Goal: Task Accomplishment & Management: Complete application form

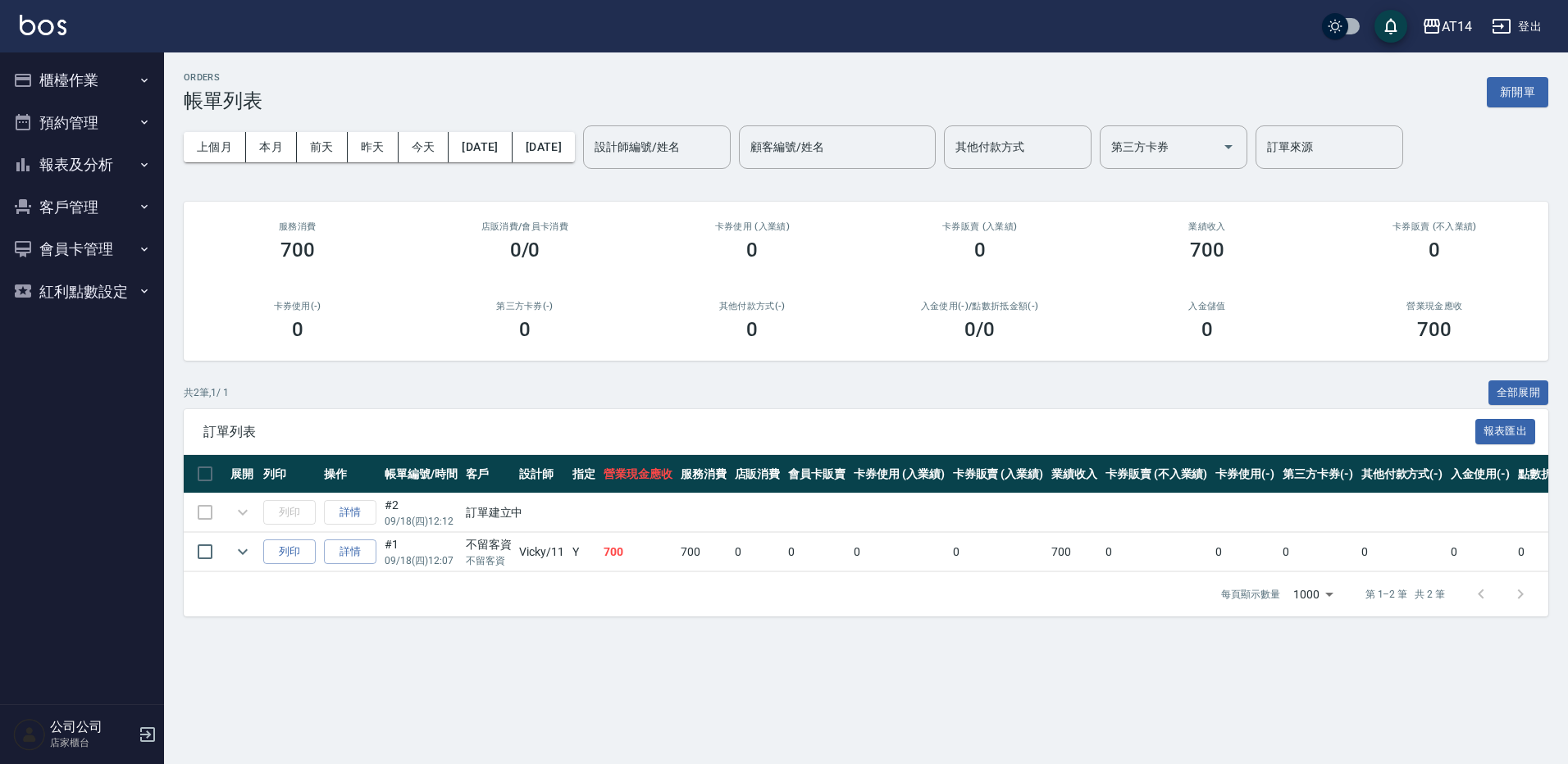
click at [70, 72] on button "櫃檯作業" at bounding box center [82, 80] width 151 height 43
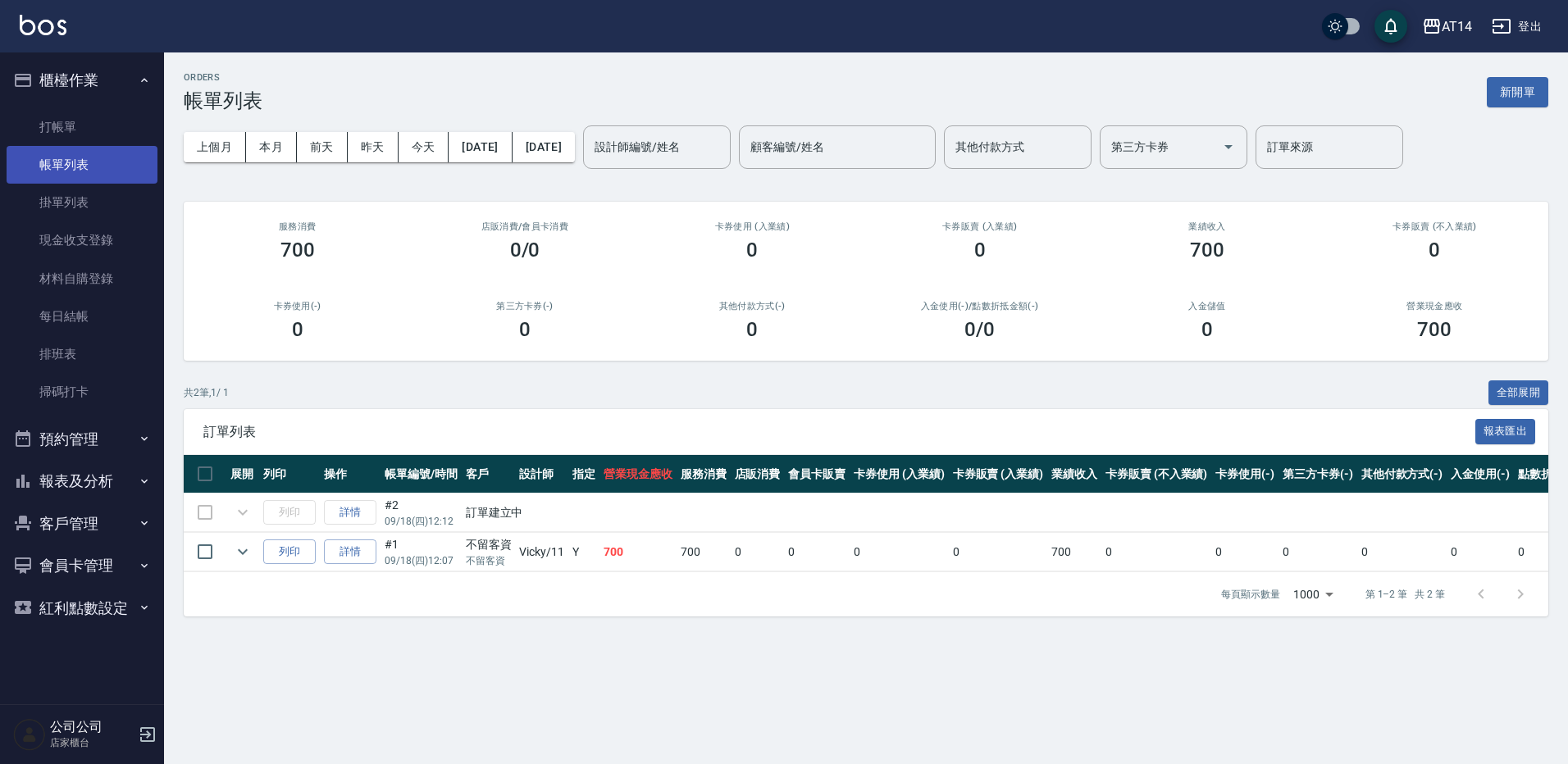
click at [77, 150] on link "帳單列表" at bounding box center [82, 165] width 151 height 38
click at [79, 142] on link "打帳單" at bounding box center [82, 127] width 151 height 38
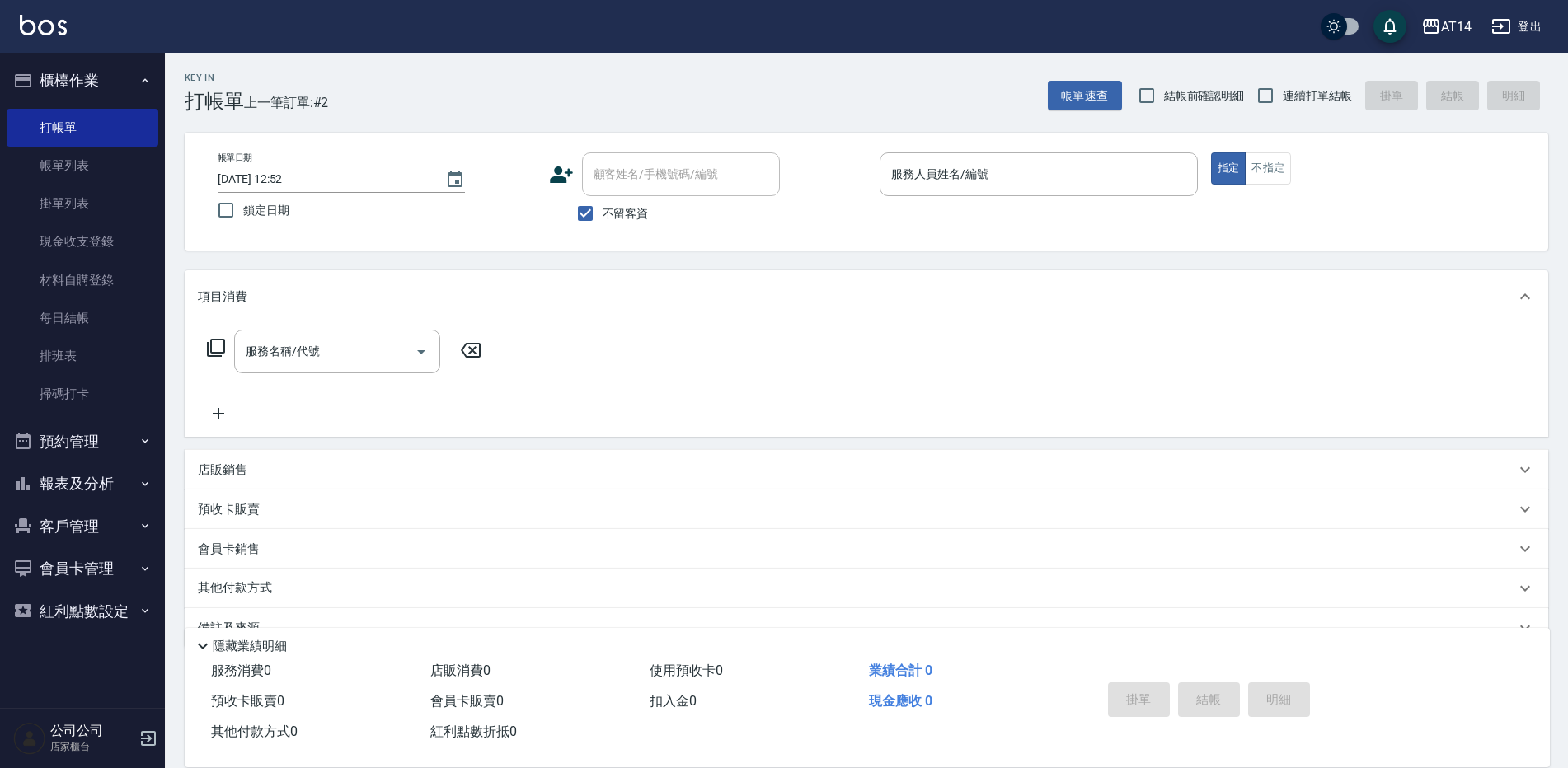
click at [624, 227] on label "不留客資" at bounding box center [608, 213] width 81 height 35
click at [603, 227] on input "不留客資" at bounding box center [586, 213] width 35 height 35
checkbox input "false"
click at [604, 191] on div "顧客姓名/手機號碼/編號" at bounding box center [680, 174] width 198 height 44
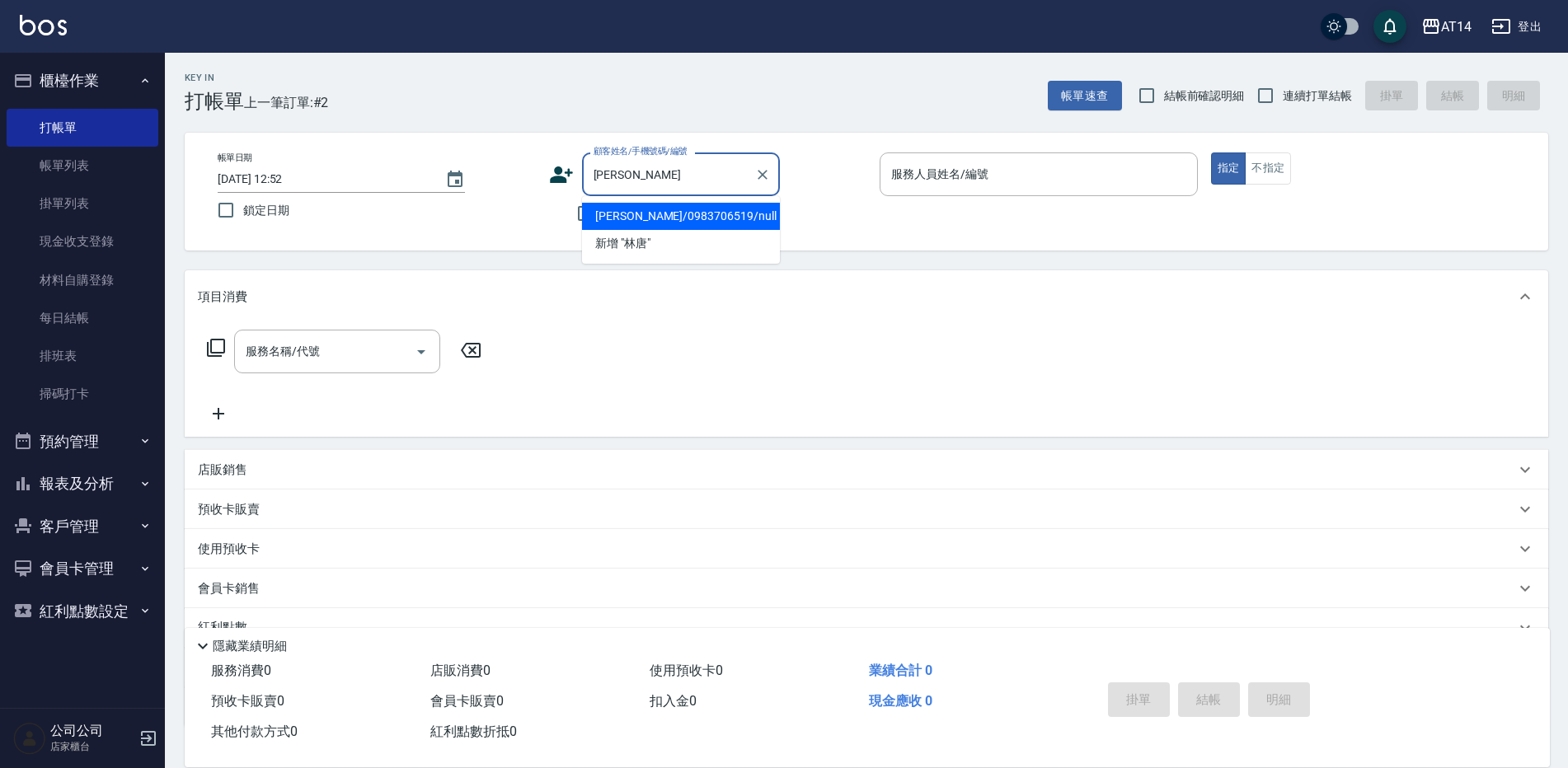
click at [626, 201] on ul "[PERSON_NAME]/0983706519/null 新增 "林唐"" at bounding box center [680, 230] width 198 height 67
click at [622, 214] on li "[PERSON_NAME]/0983706519/null" at bounding box center [680, 216] width 198 height 27
type input "[PERSON_NAME]/0983706519/null"
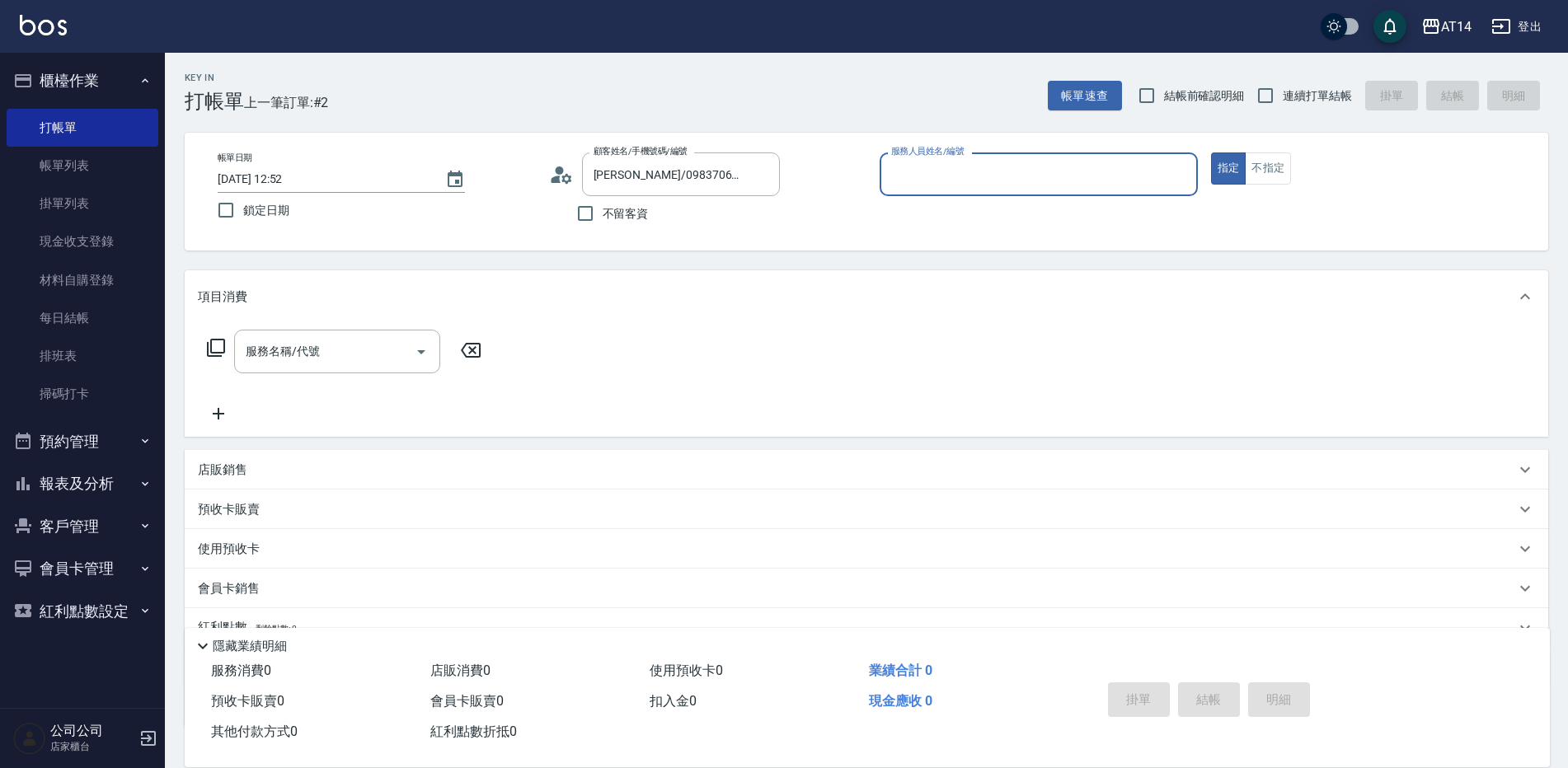
click at [928, 175] on input "服務人員姓名/編號" at bounding box center [1039, 174] width 304 height 29
type input "Dora-15"
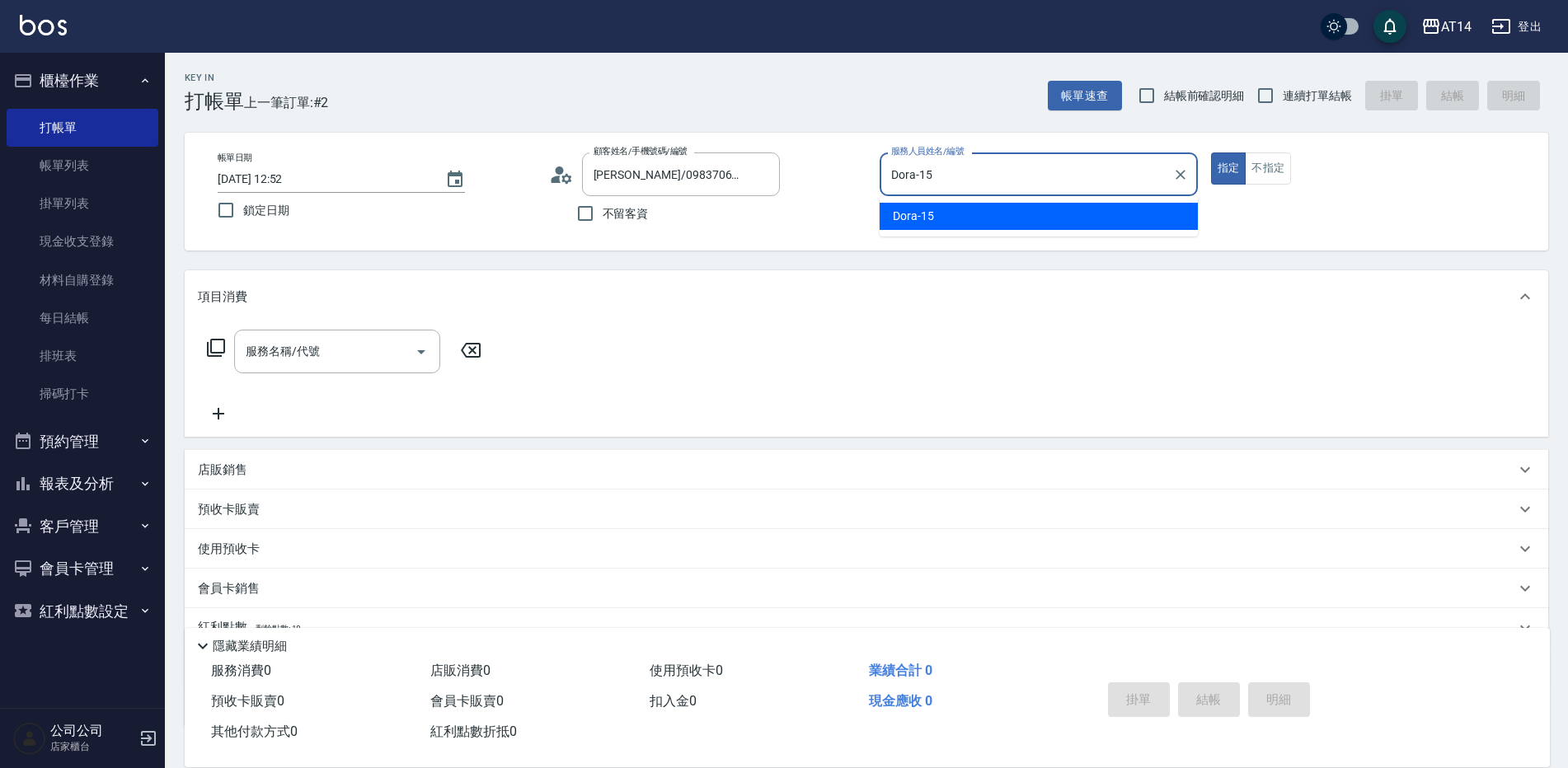
type button "true"
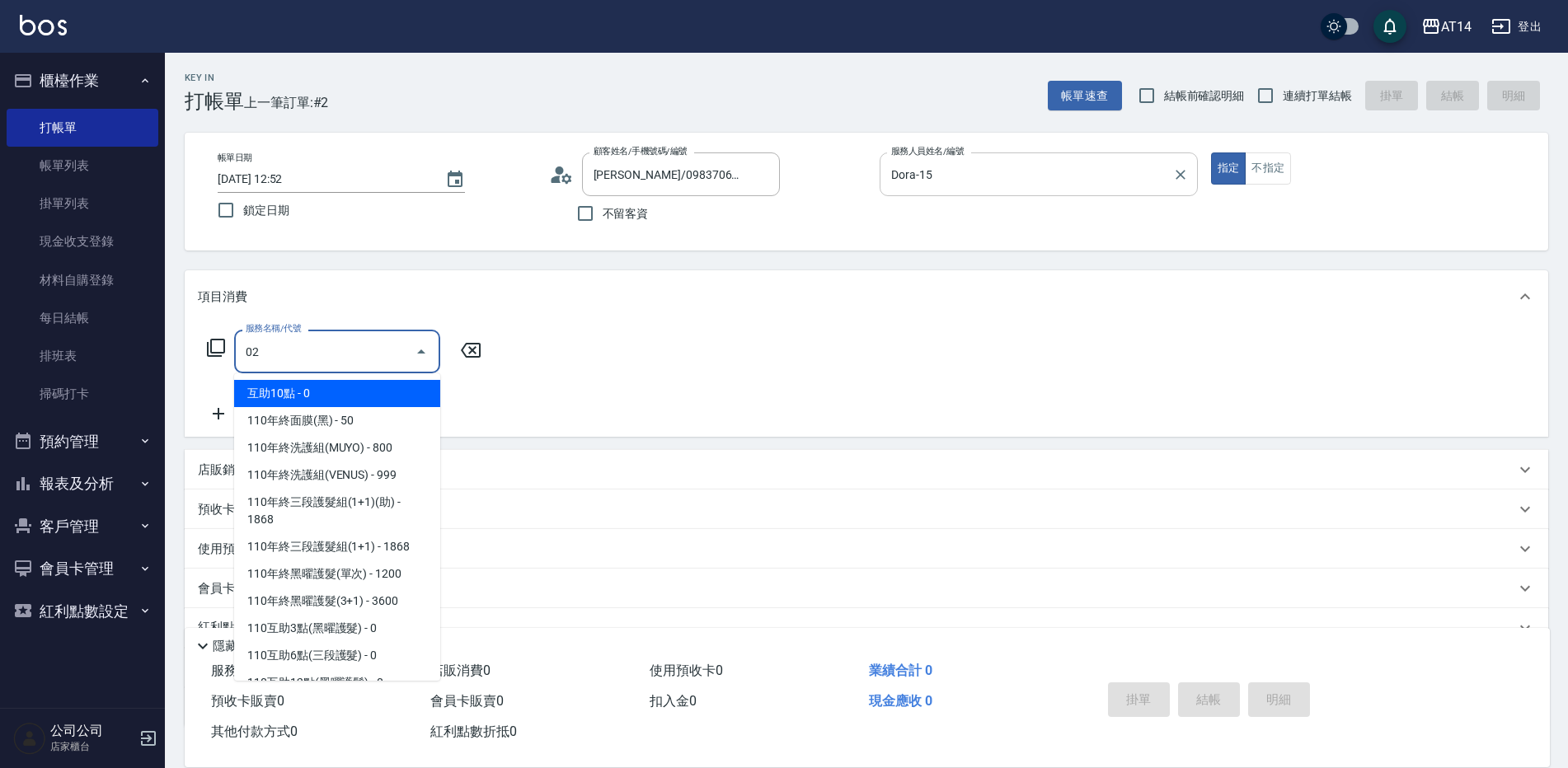
type input "022"
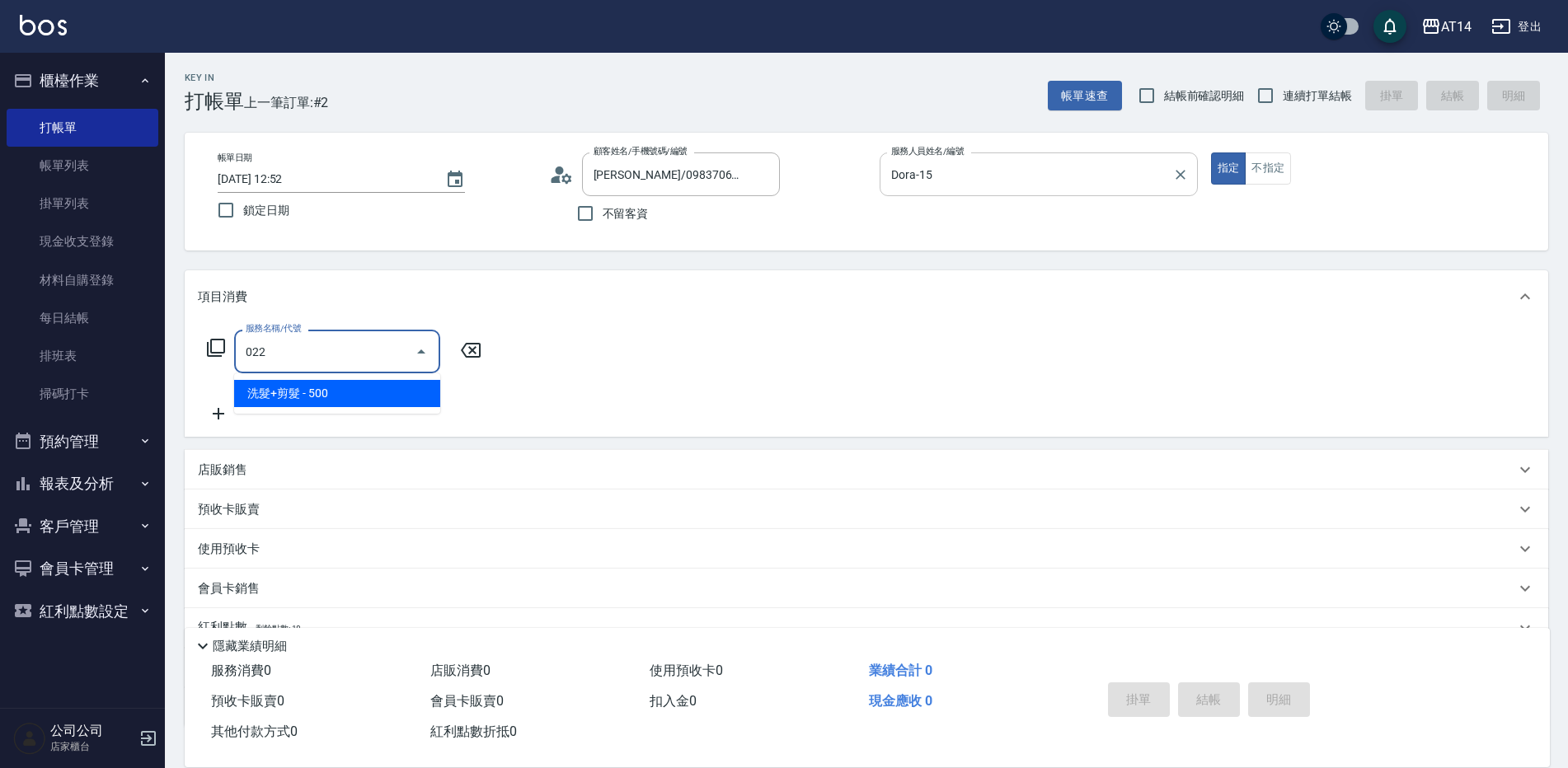
type input "1"
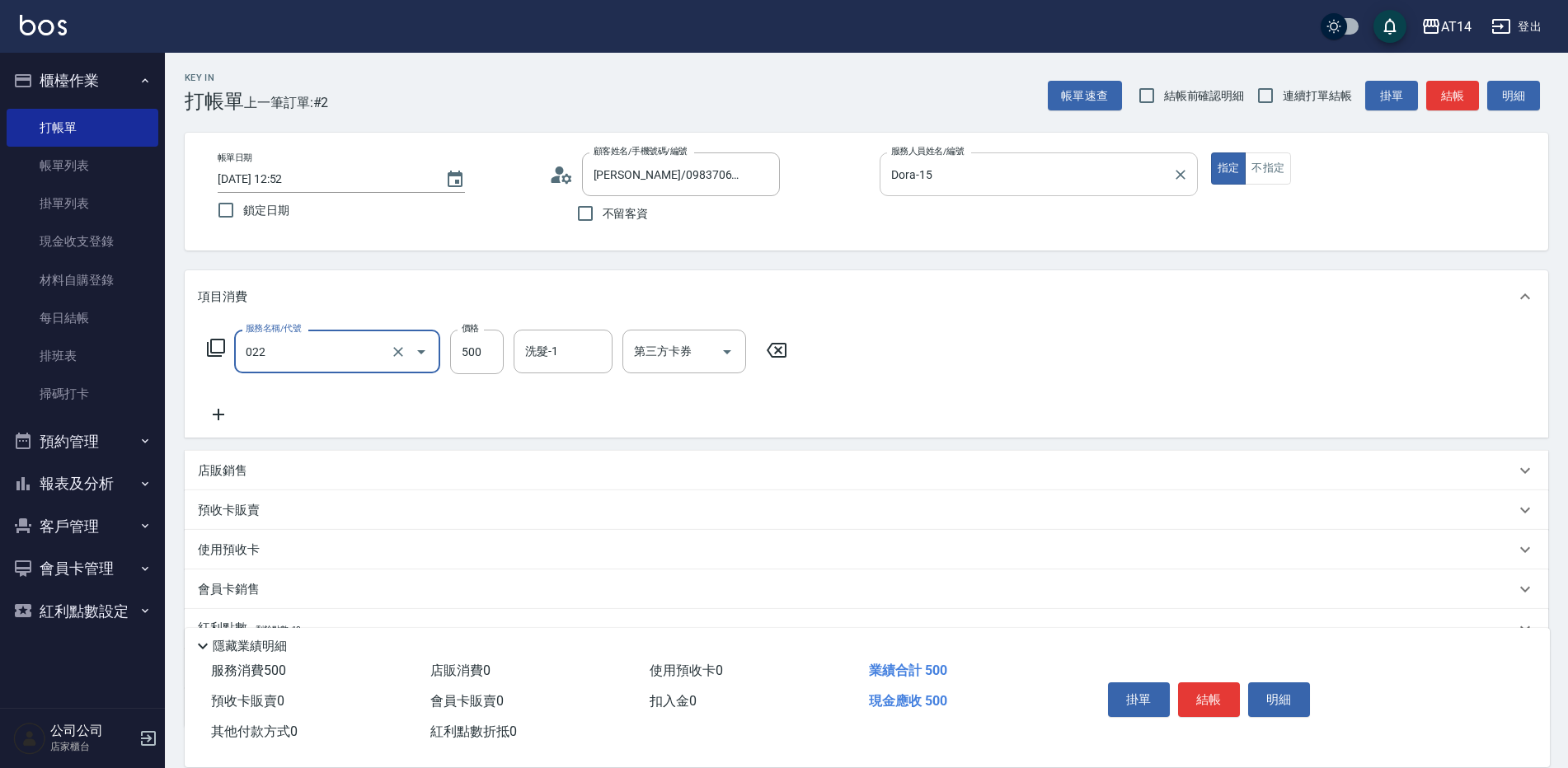
type input "6"
type input "0"
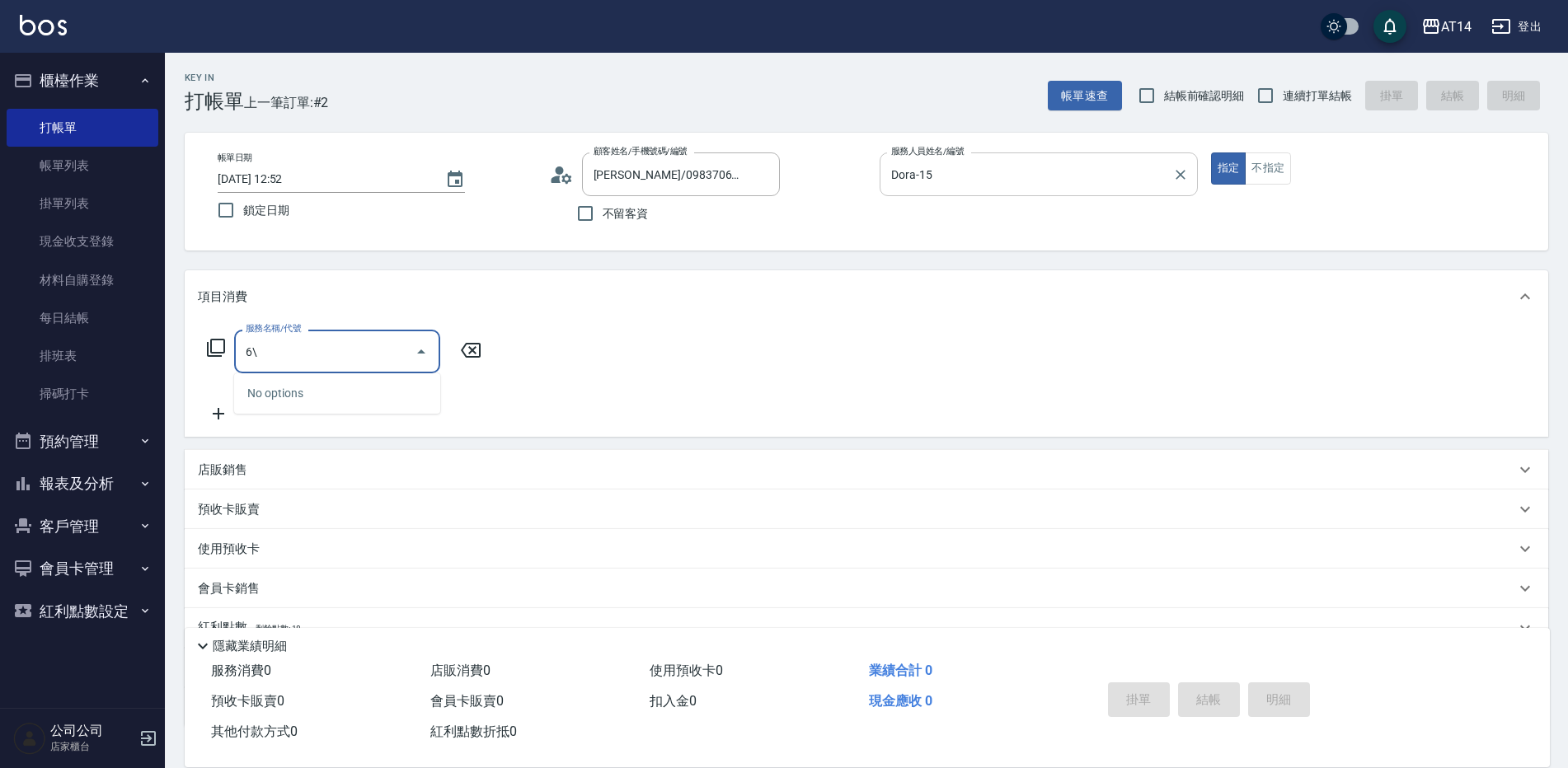
type input "6"
type input "022"
type input "1"
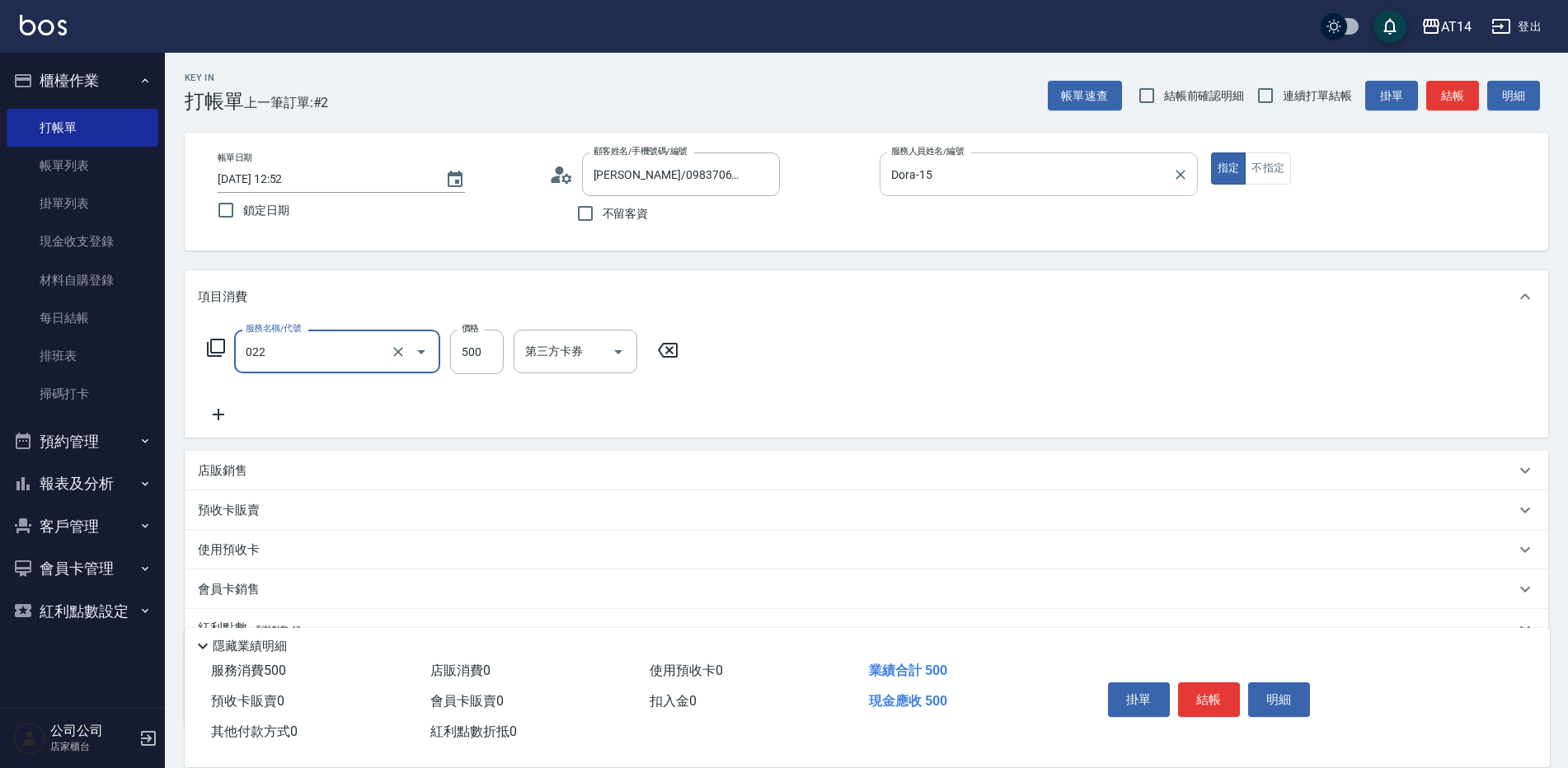
type input "洗髮+剪髮(022)"
type input "6"
type input "0"
type input "650"
type input "1"
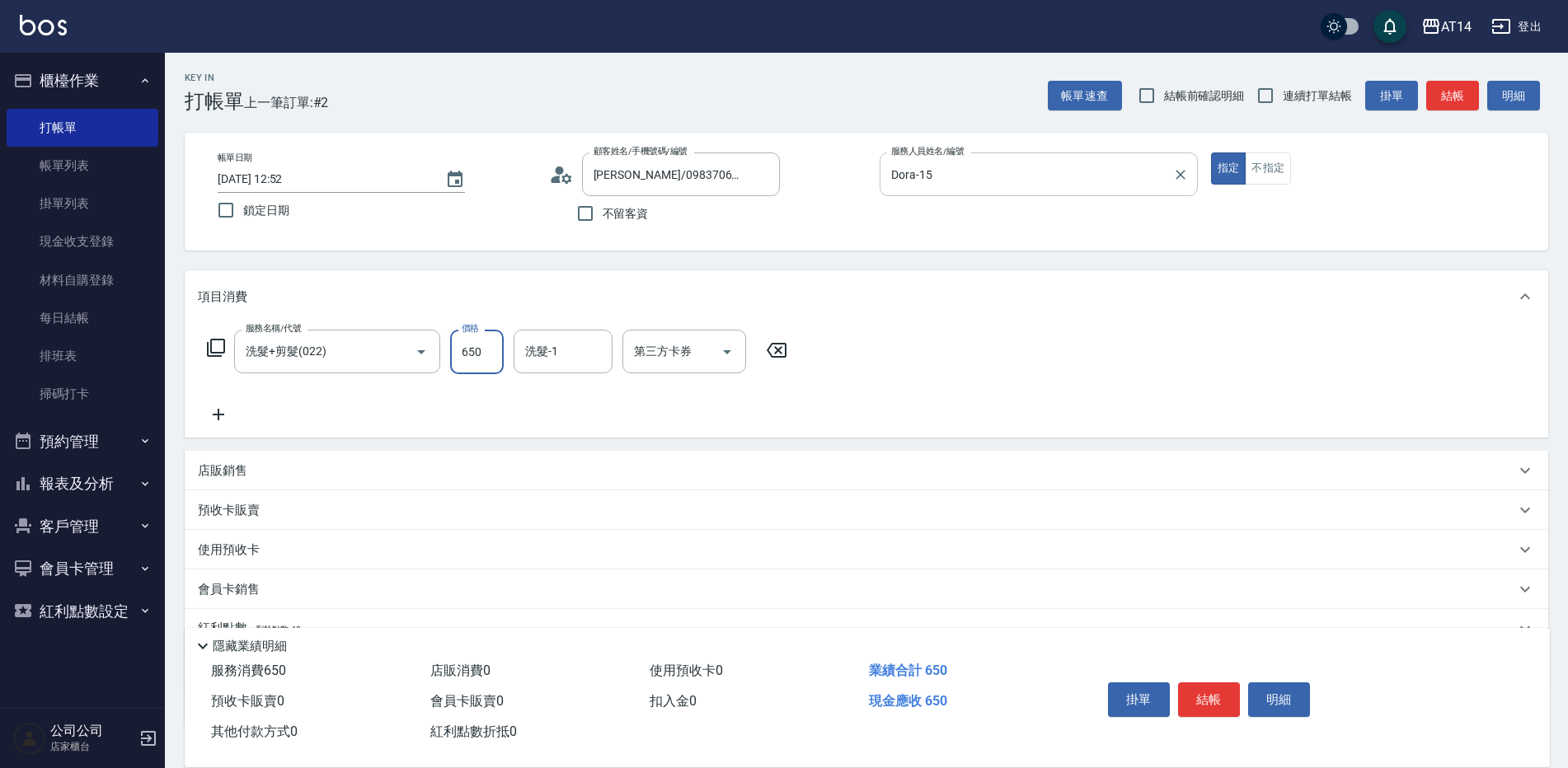
type input "650"
type input "[PERSON_NAME]-68"
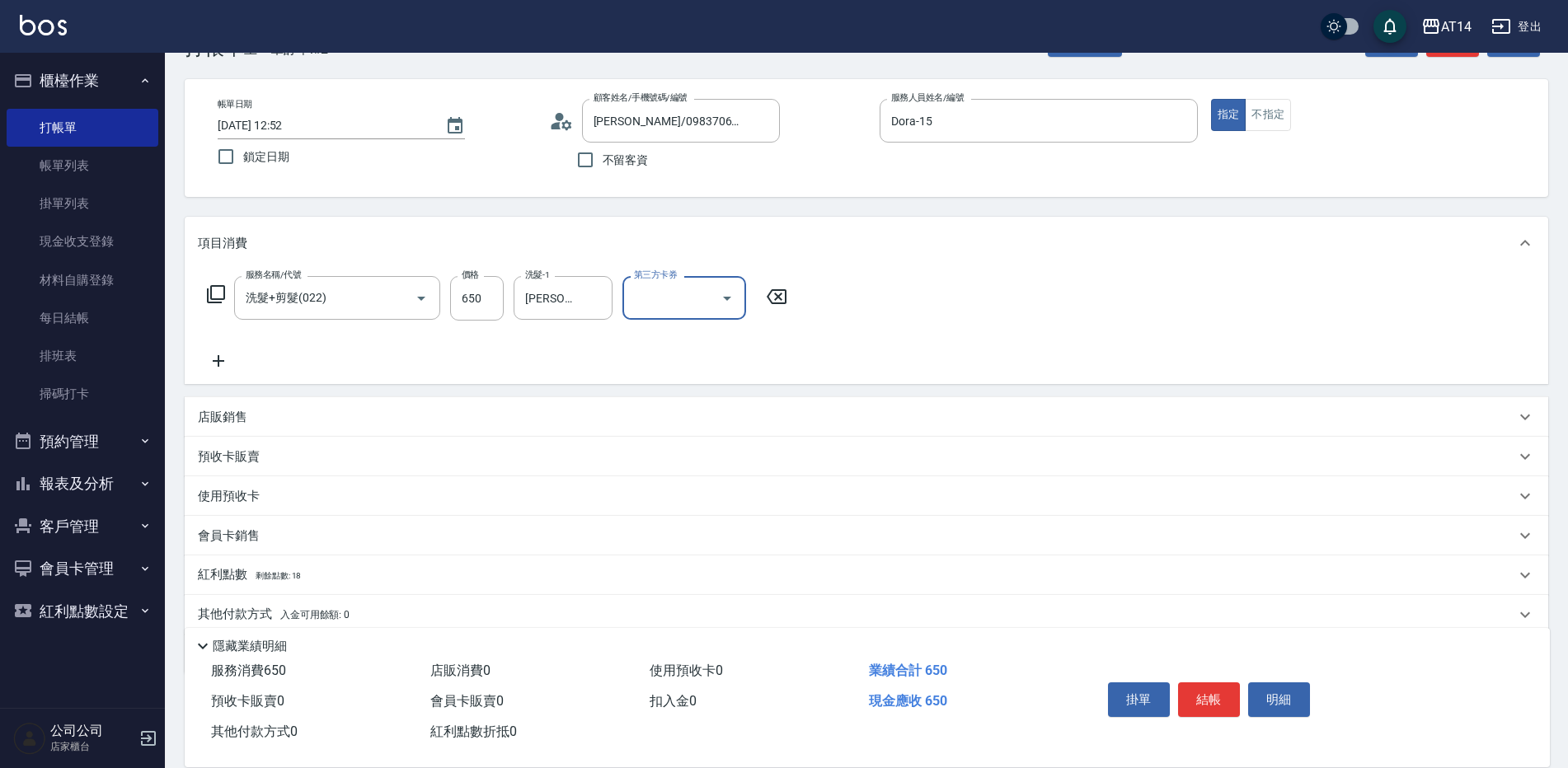
scroll to position [82, 0]
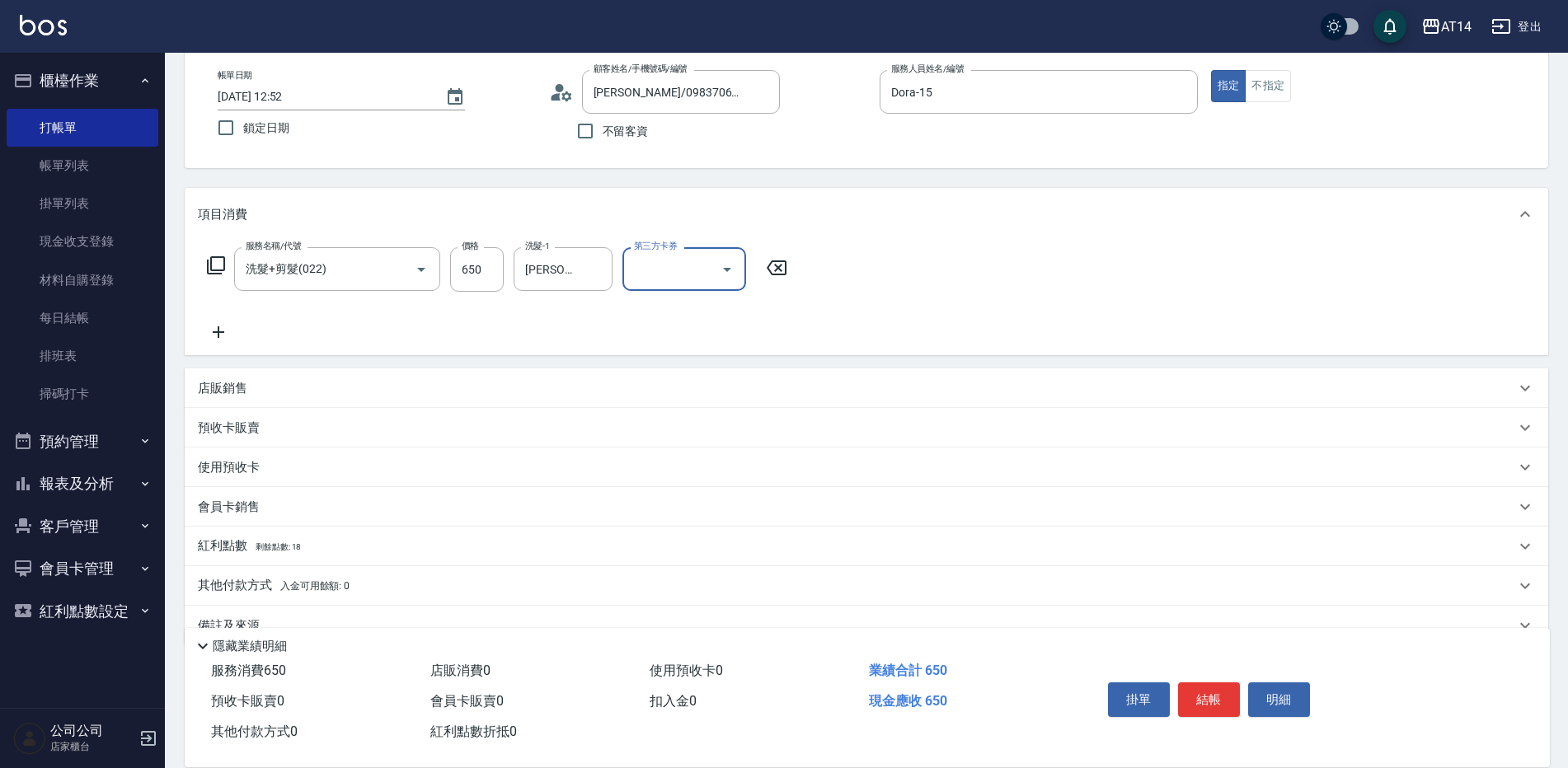
click at [427, 585] on div "其他付款方式 入金可用餘額: 0" at bounding box center [857, 586] width 1317 height 18
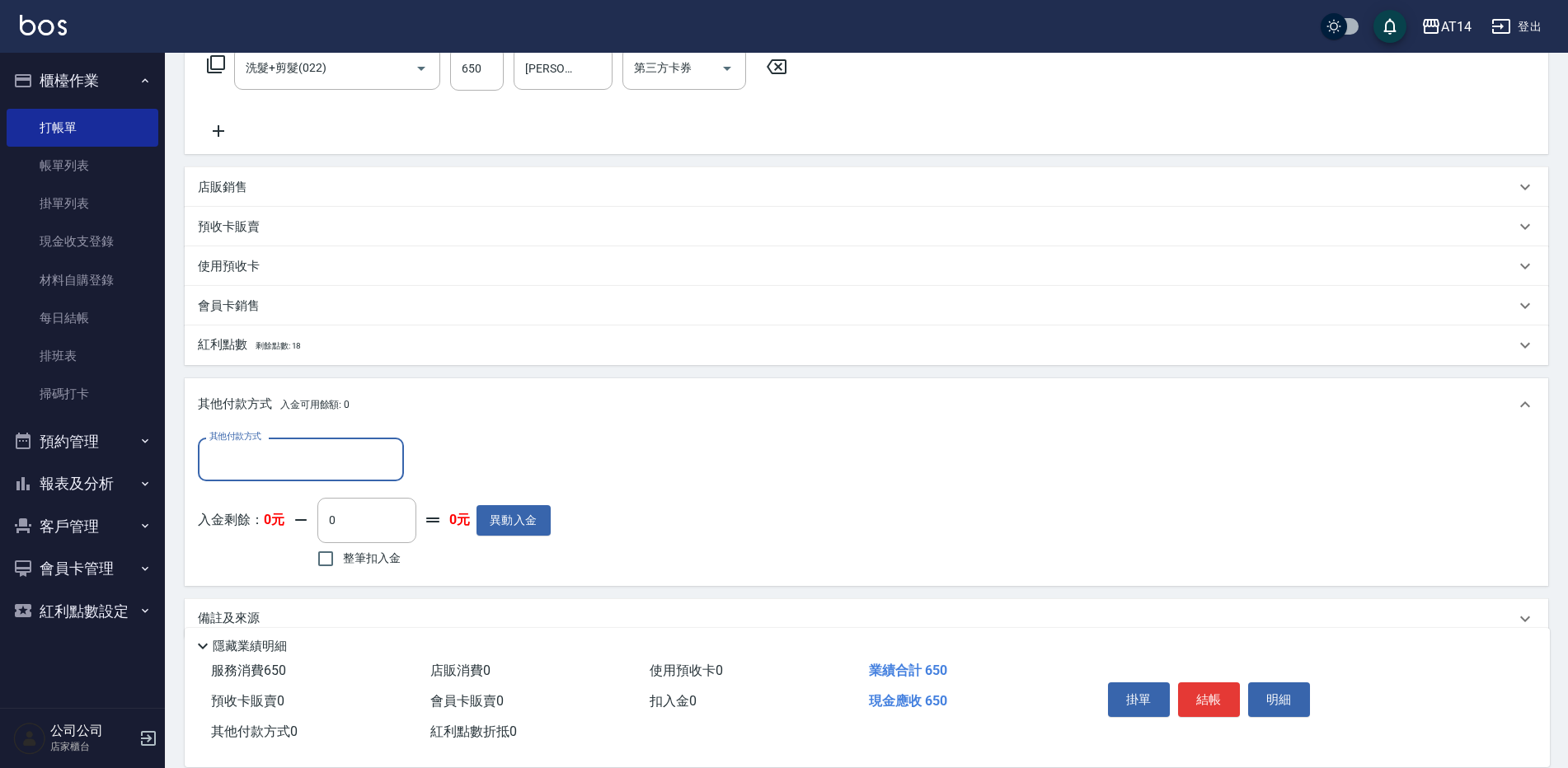
scroll to position [313, 0]
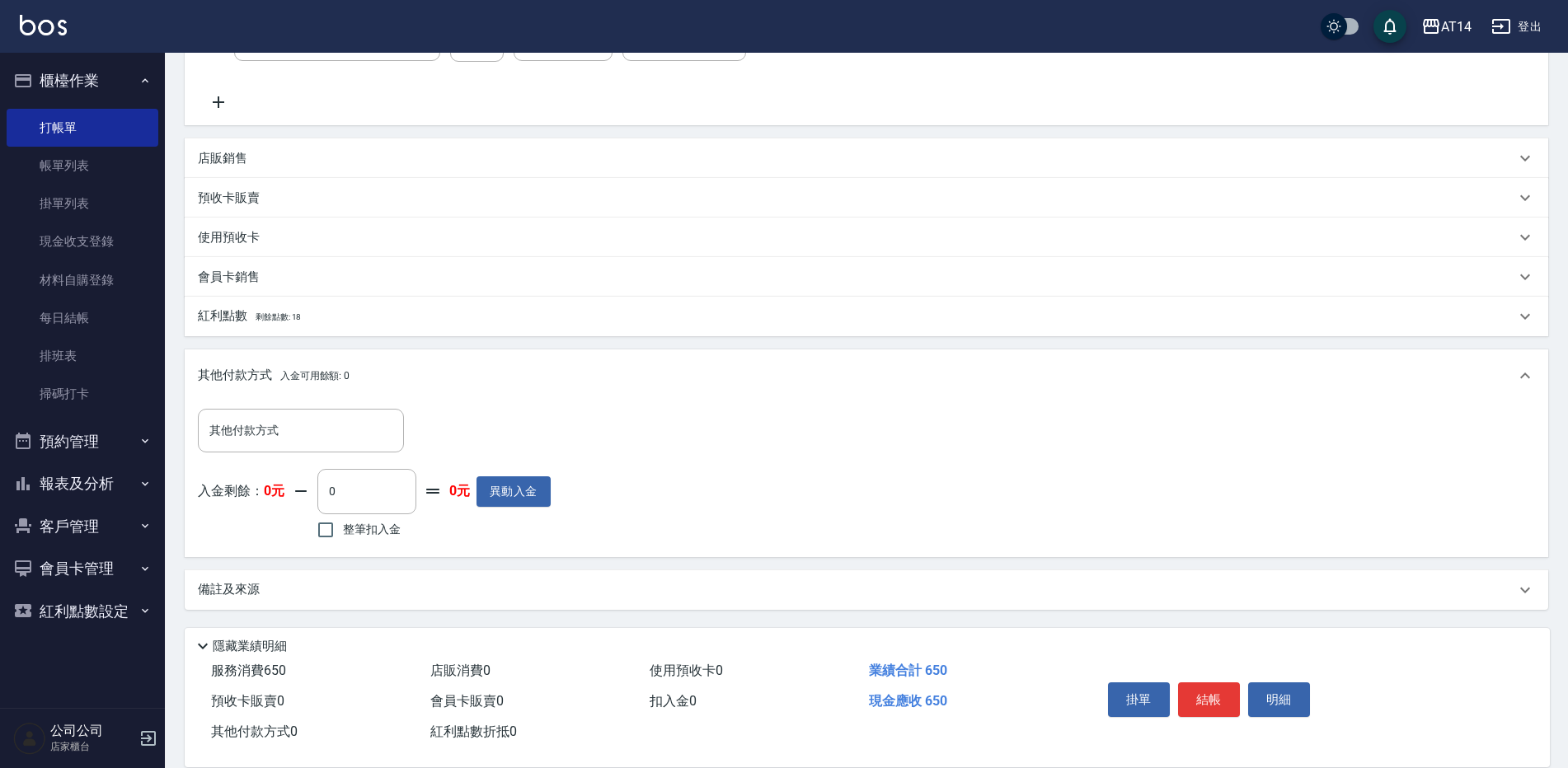
click at [498, 587] on div "備註及來源" at bounding box center [857, 589] width 1317 height 17
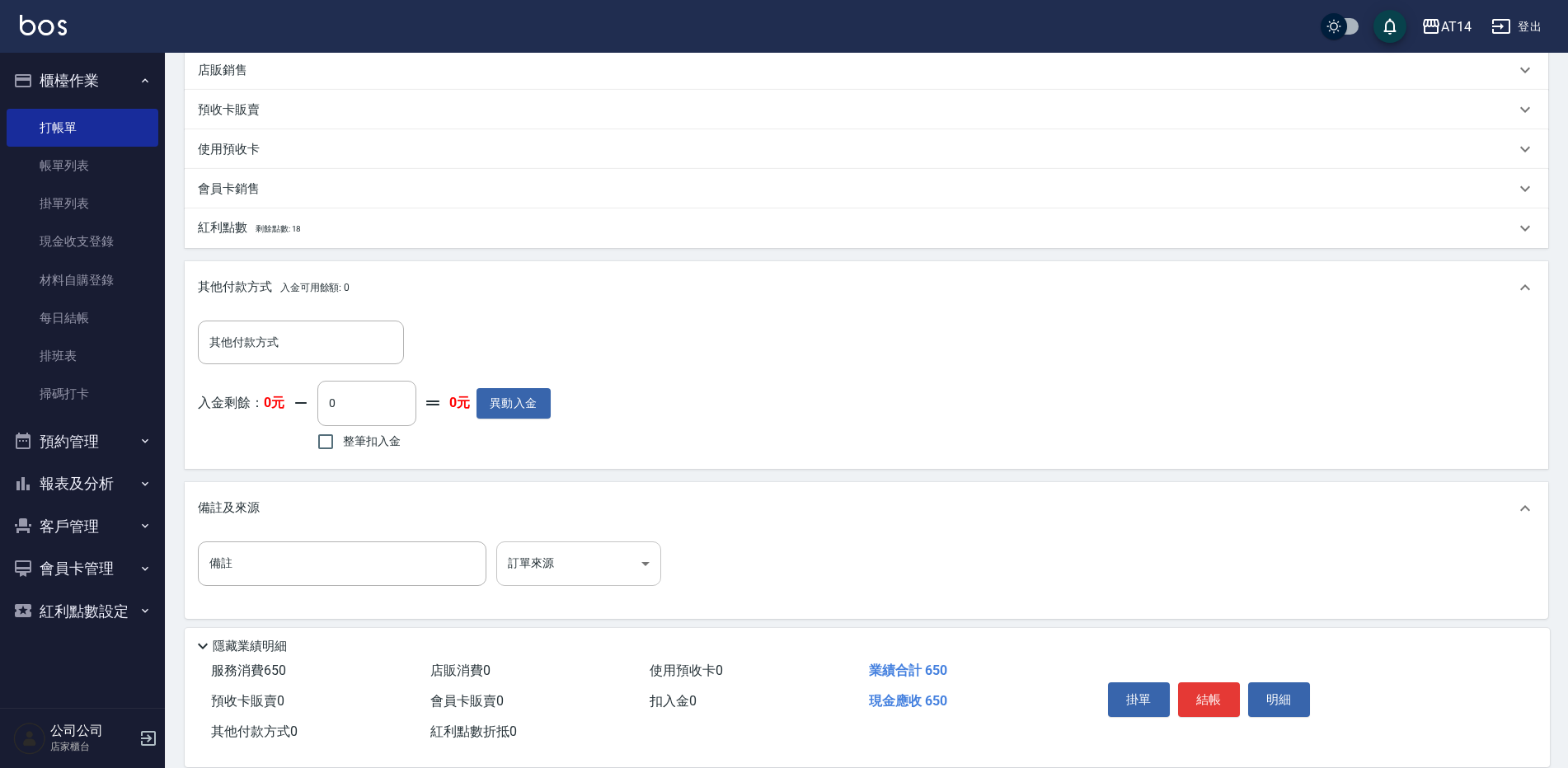
scroll to position [410, 0]
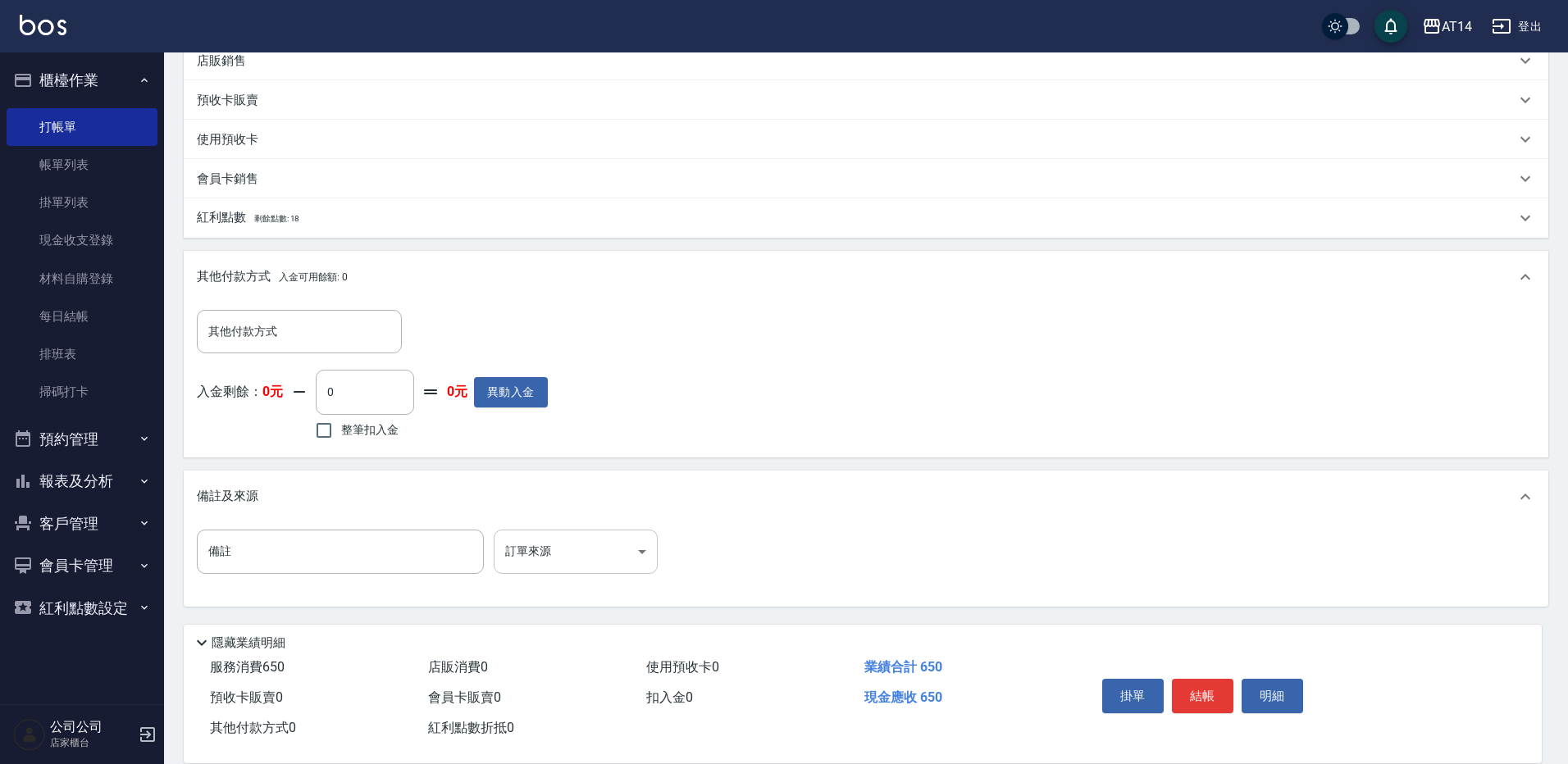
click at [535, 560] on body "AT14 登出 櫃檯作業 打帳單 帳單列表 掛單列表 現金收支登錄 材料自購登錄 每日結帳 排班表 掃碼打卡 預約管理 預約管理 單日預約紀錄 單週預約紀錄 …" at bounding box center [784, 179] width 1568 height 1172
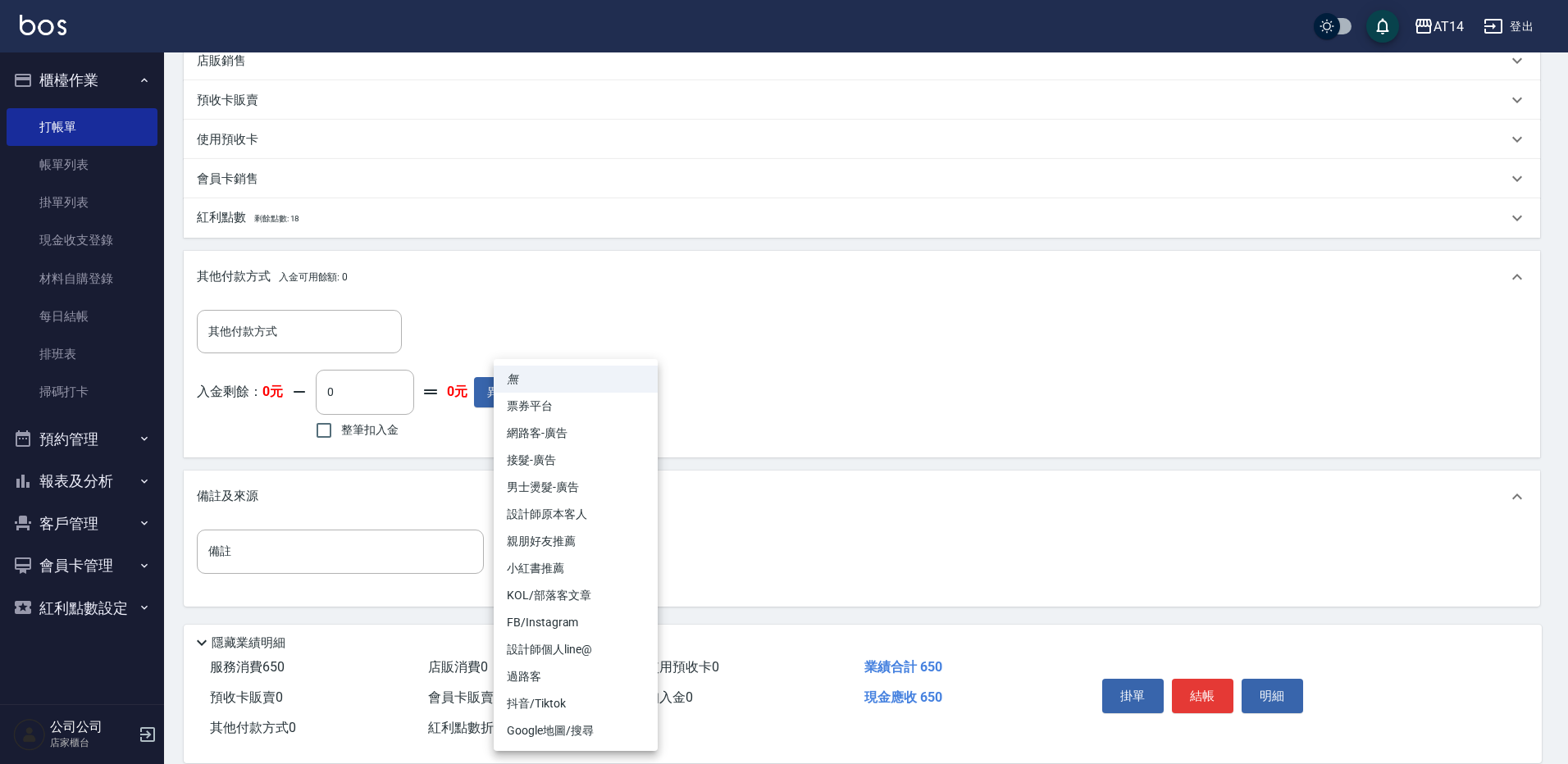
click at [583, 511] on li "設計師原本客人" at bounding box center [575, 514] width 164 height 27
type input "設計師原本客人"
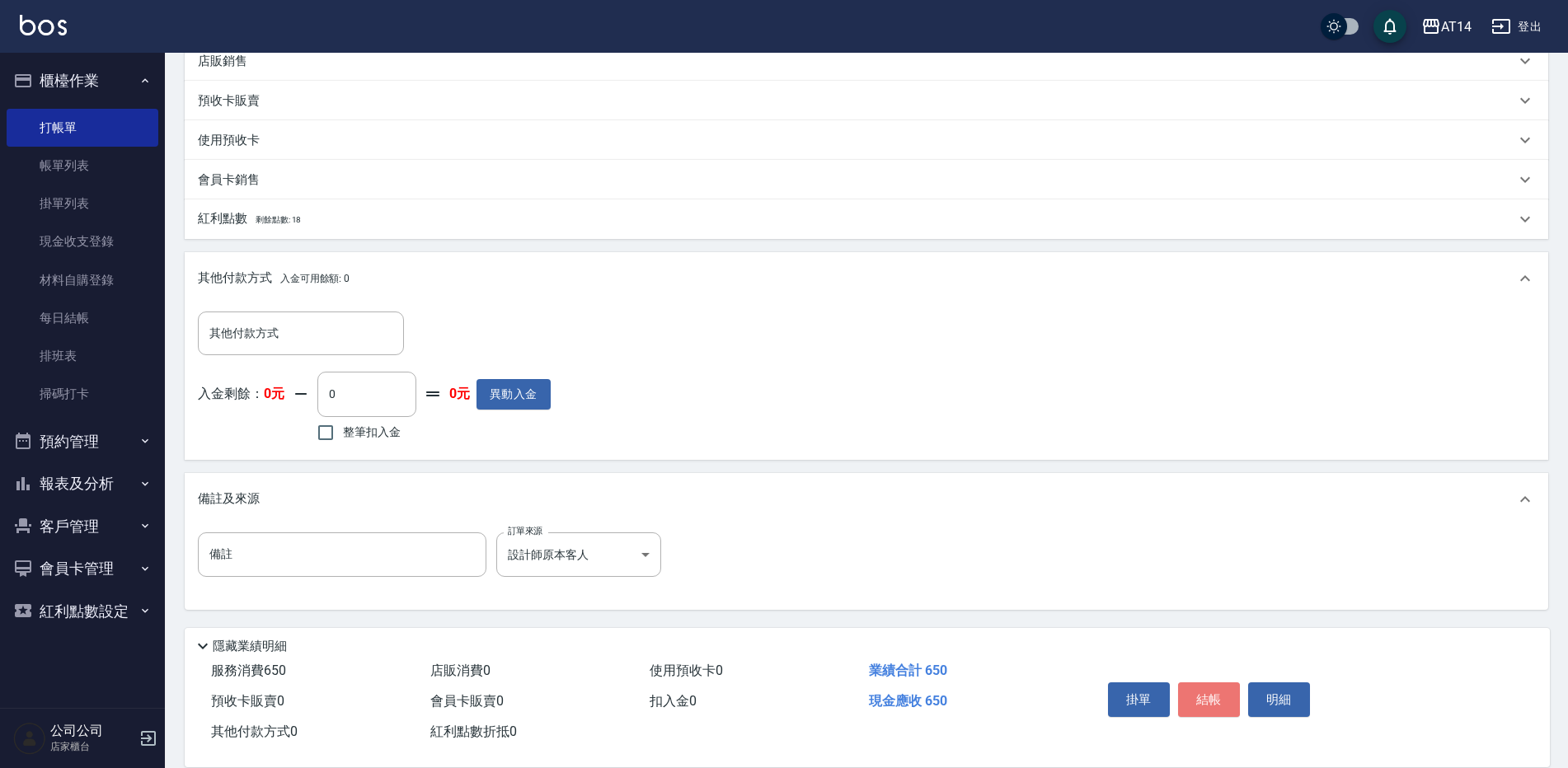
click at [1199, 688] on button "結帳" at bounding box center [1210, 700] width 62 height 35
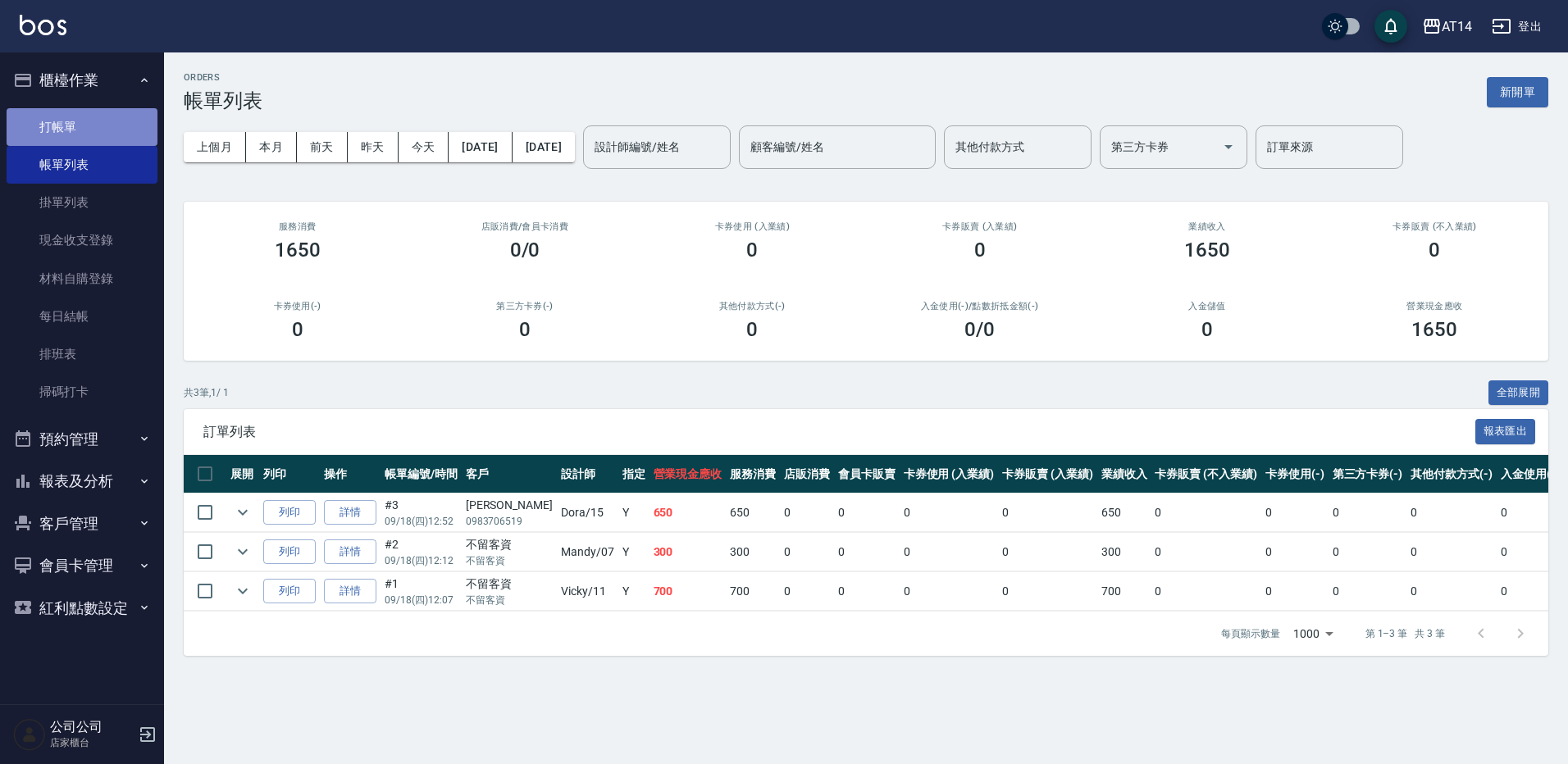
click at [30, 131] on link "打帳單" at bounding box center [82, 127] width 151 height 38
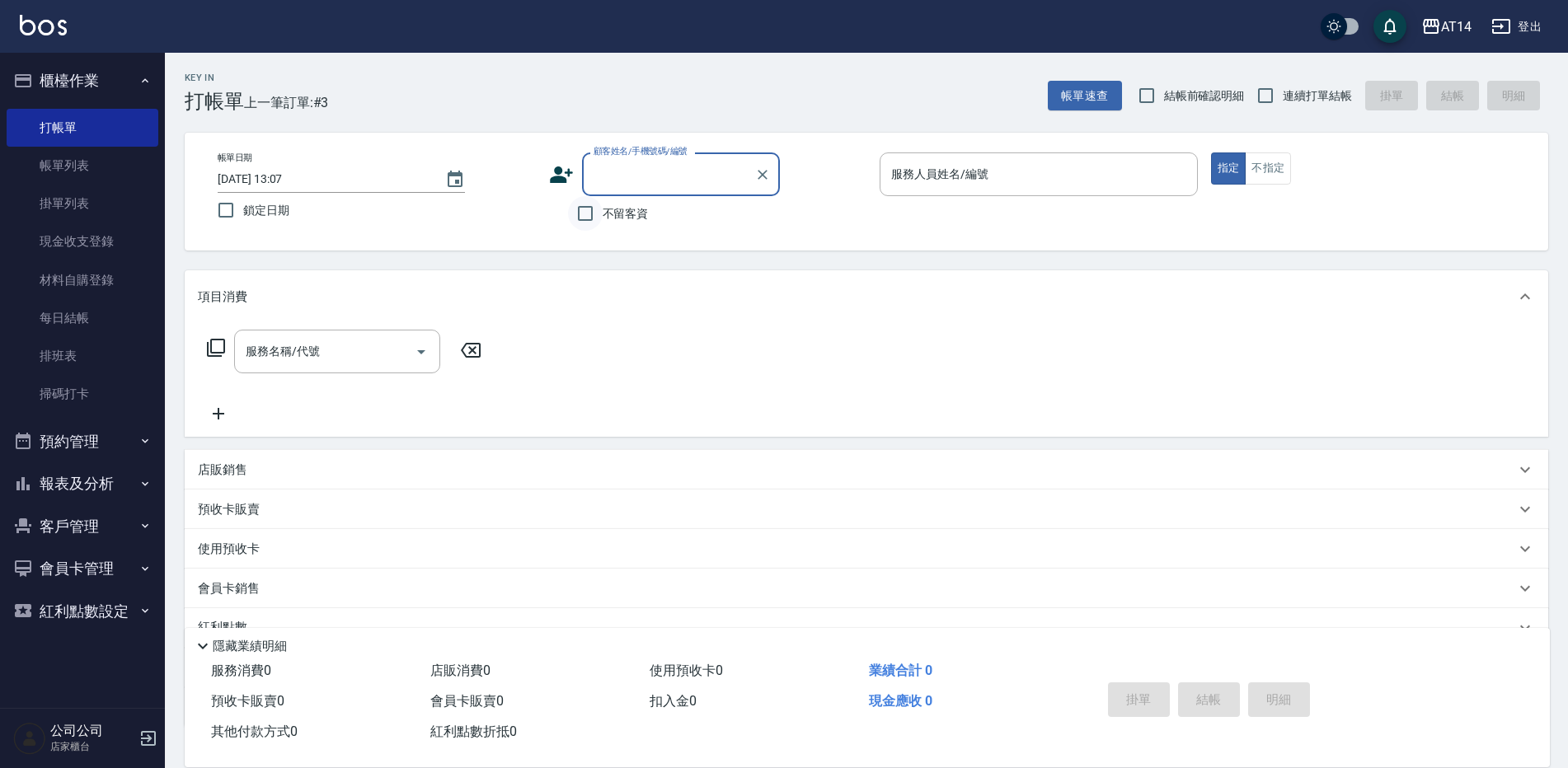
click at [596, 206] on input "不留客資" at bounding box center [586, 213] width 35 height 35
checkbox input "true"
click at [1308, 88] on span "連續打單結帳" at bounding box center [1317, 96] width 69 height 17
click at [1282, 87] on input "連續打單結帳" at bounding box center [1266, 96] width 35 height 35
checkbox input "true"
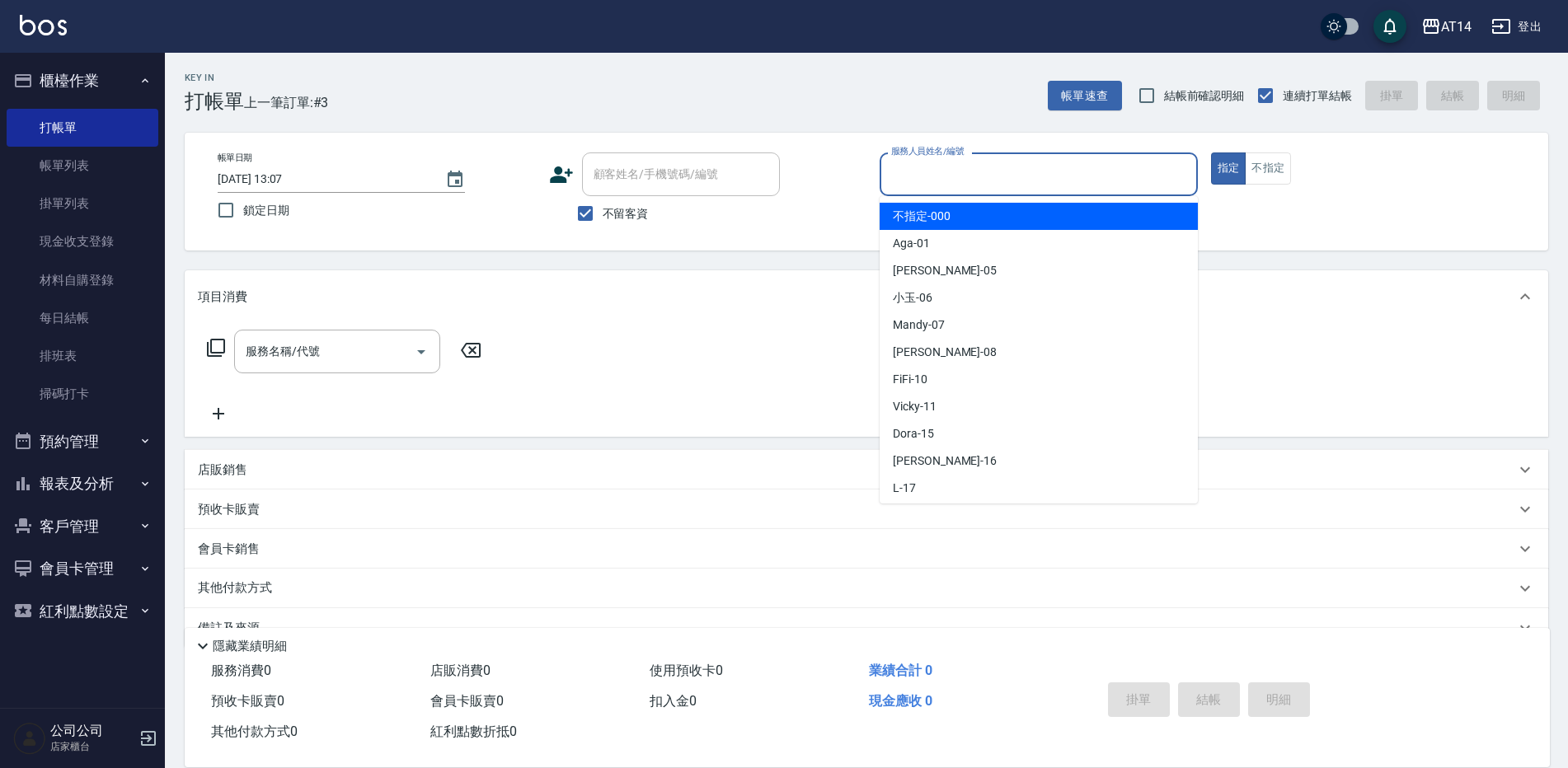
click at [950, 167] on div "服務人員姓名/編號 服務人員姓名/編號" at bounding box center [1038, 174] width 318 height 44
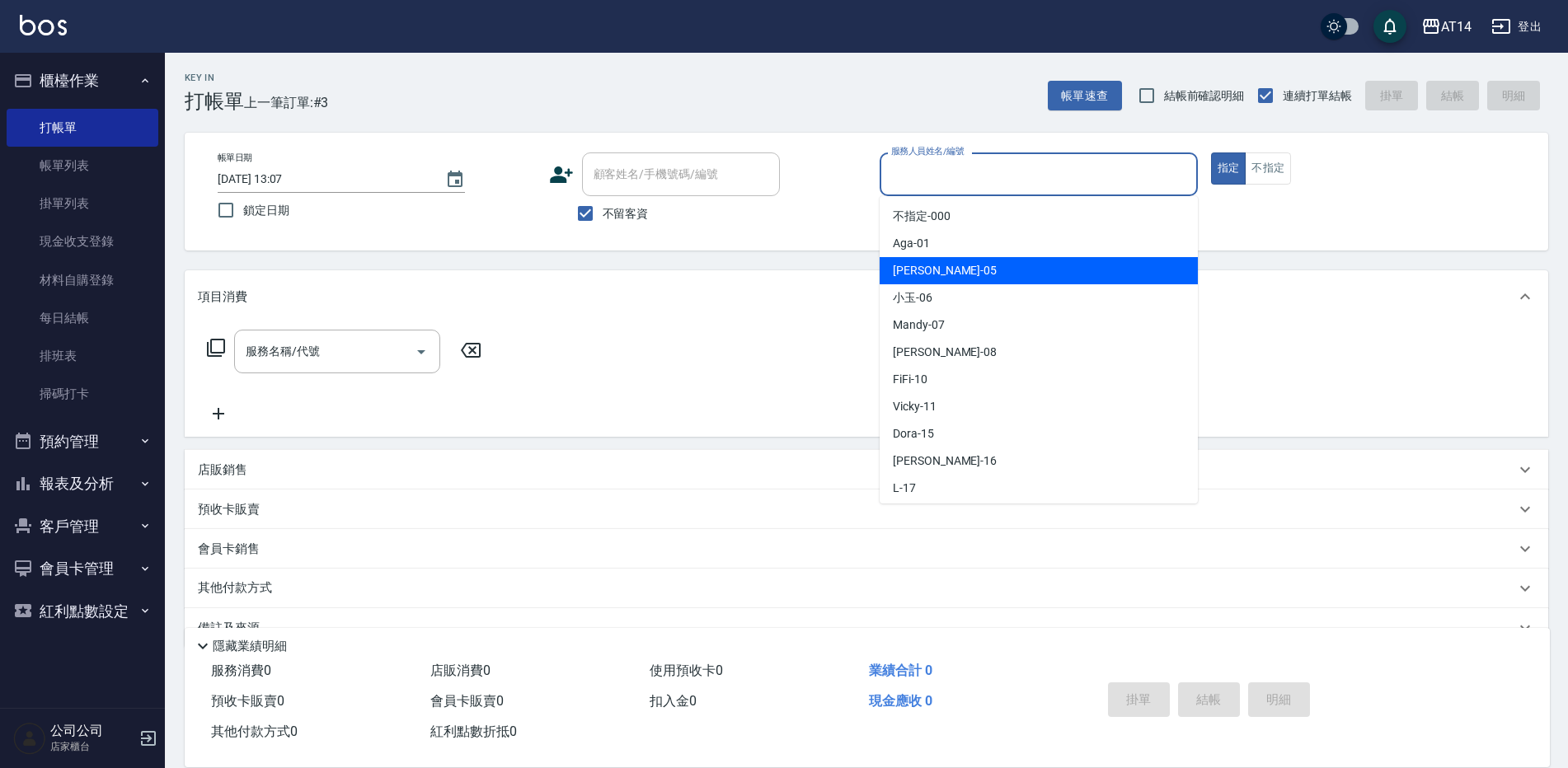
click at [901, 275] on span "Patty -05" at bounding box center [945, 270] width 104 height 17
type input "Patty-05"
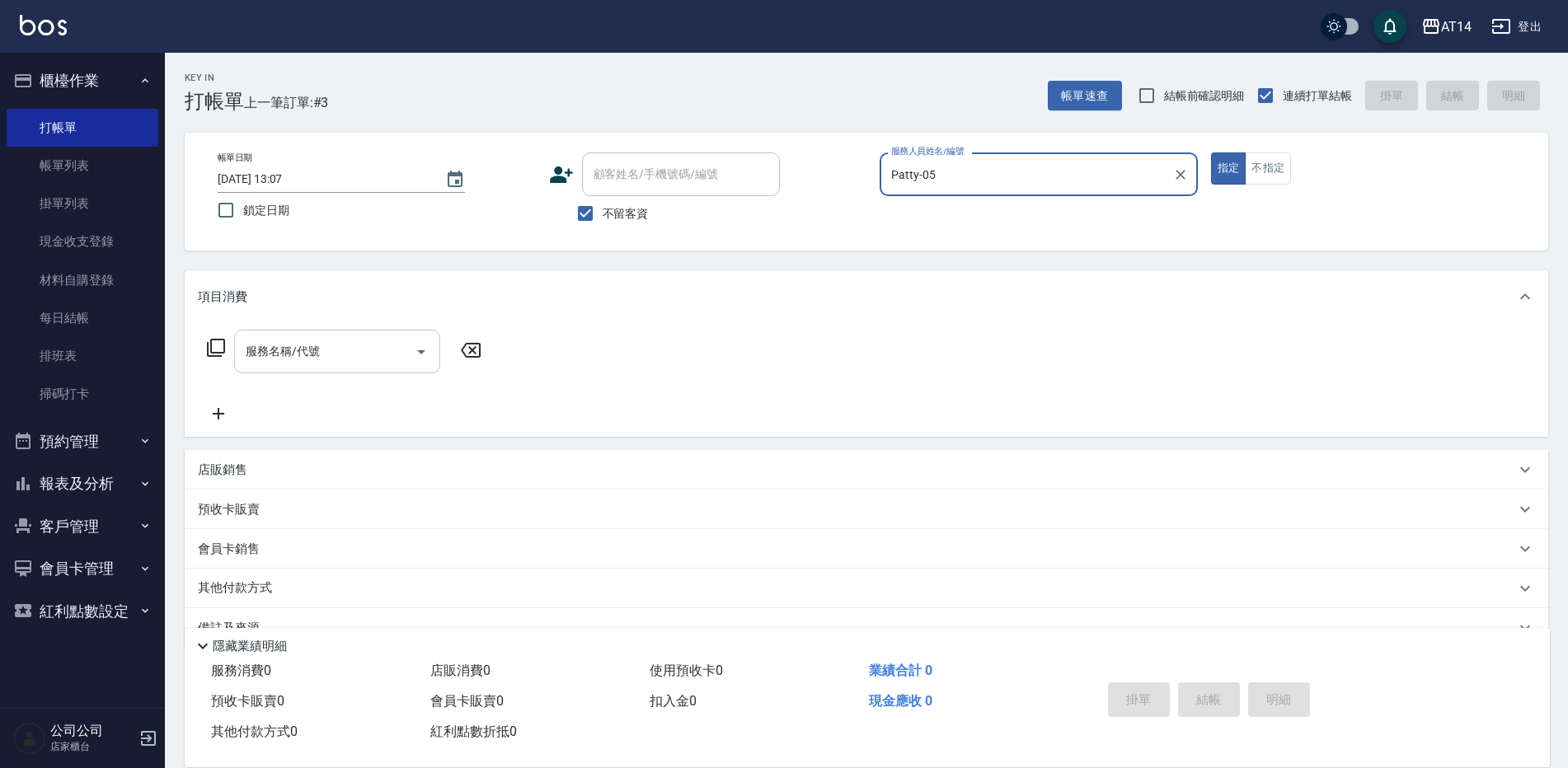
click at [295, 349] on div "服務名稱/代號 服務名稱/代號" at bounding box center [337, 352] width 206 height 44
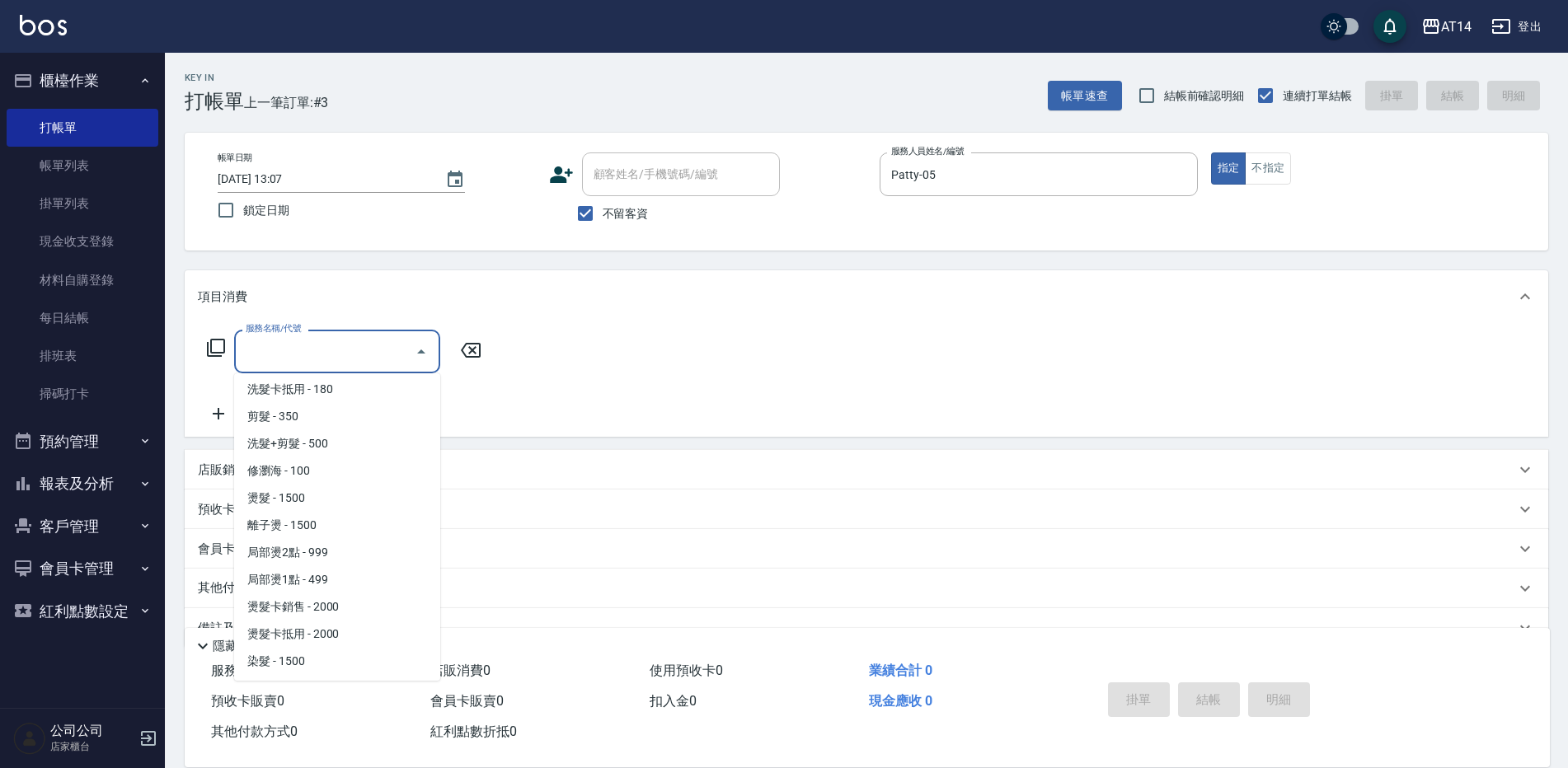
scroll to position [330, 0]
click at [346, 421] on span "洗髮+剪髮 - 500" at bounding box center [337, 418] width 206 height 27
type input "洗髮+剪髮(022)"
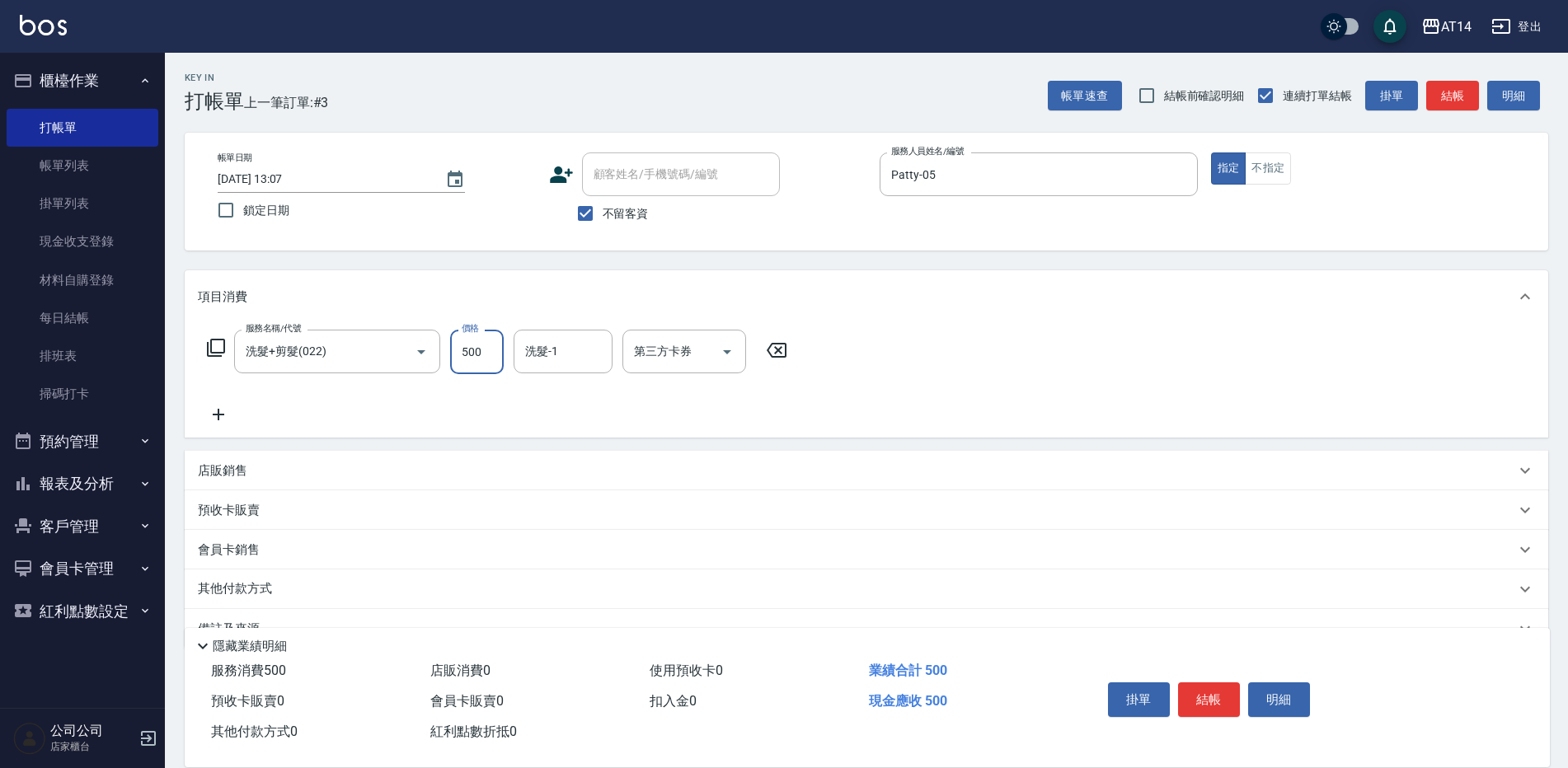
click at [475, 349] on input "500" at bounding box center [477, 352] width 54 height 45
type input "700"
click at [218, 419] on icon at bounding box center [218, 414] width 12 height 12
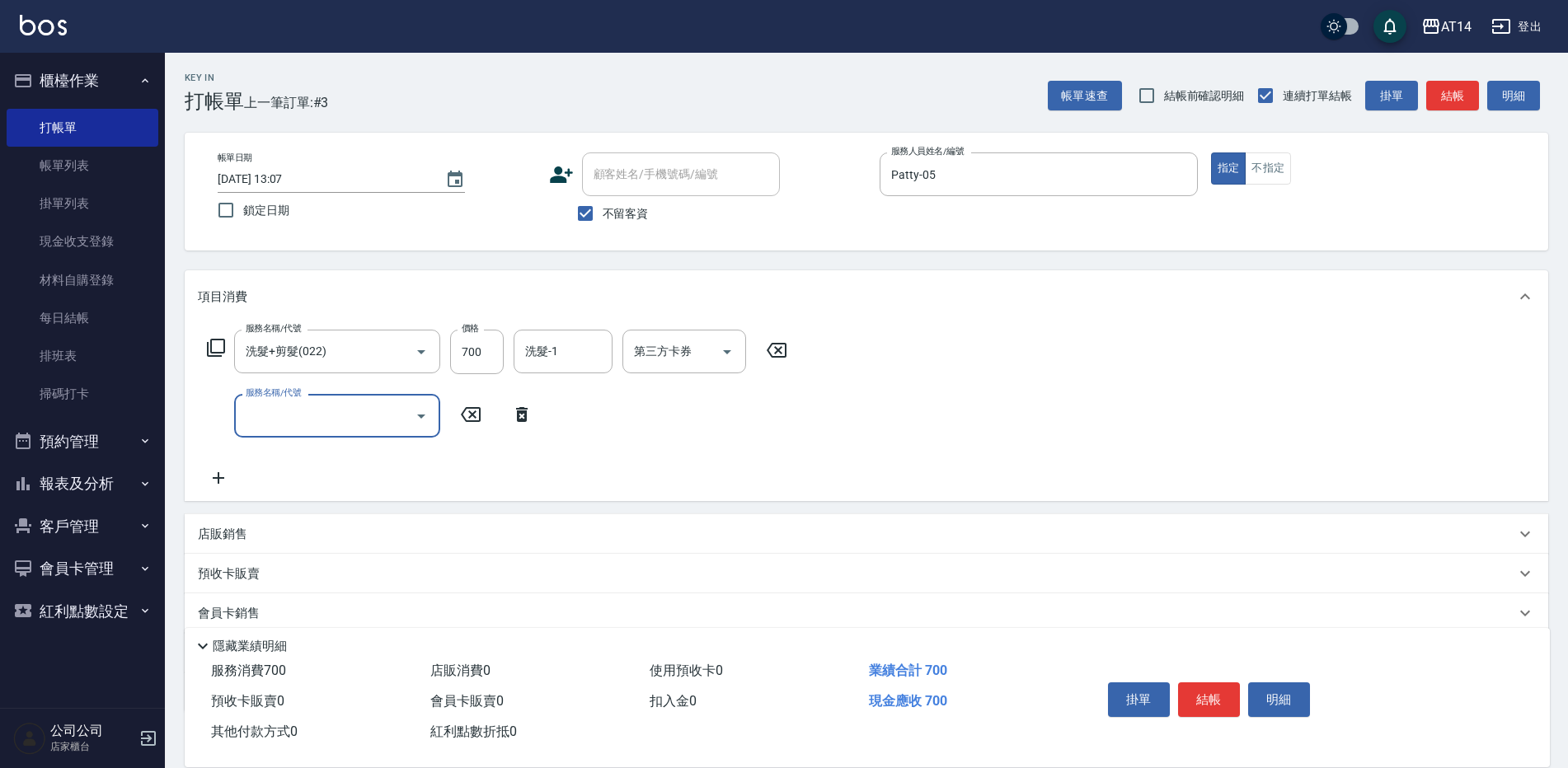
click at [302, 421] on input "服務名稱/代號" at bounding box center [325, 416] width 167 height 29
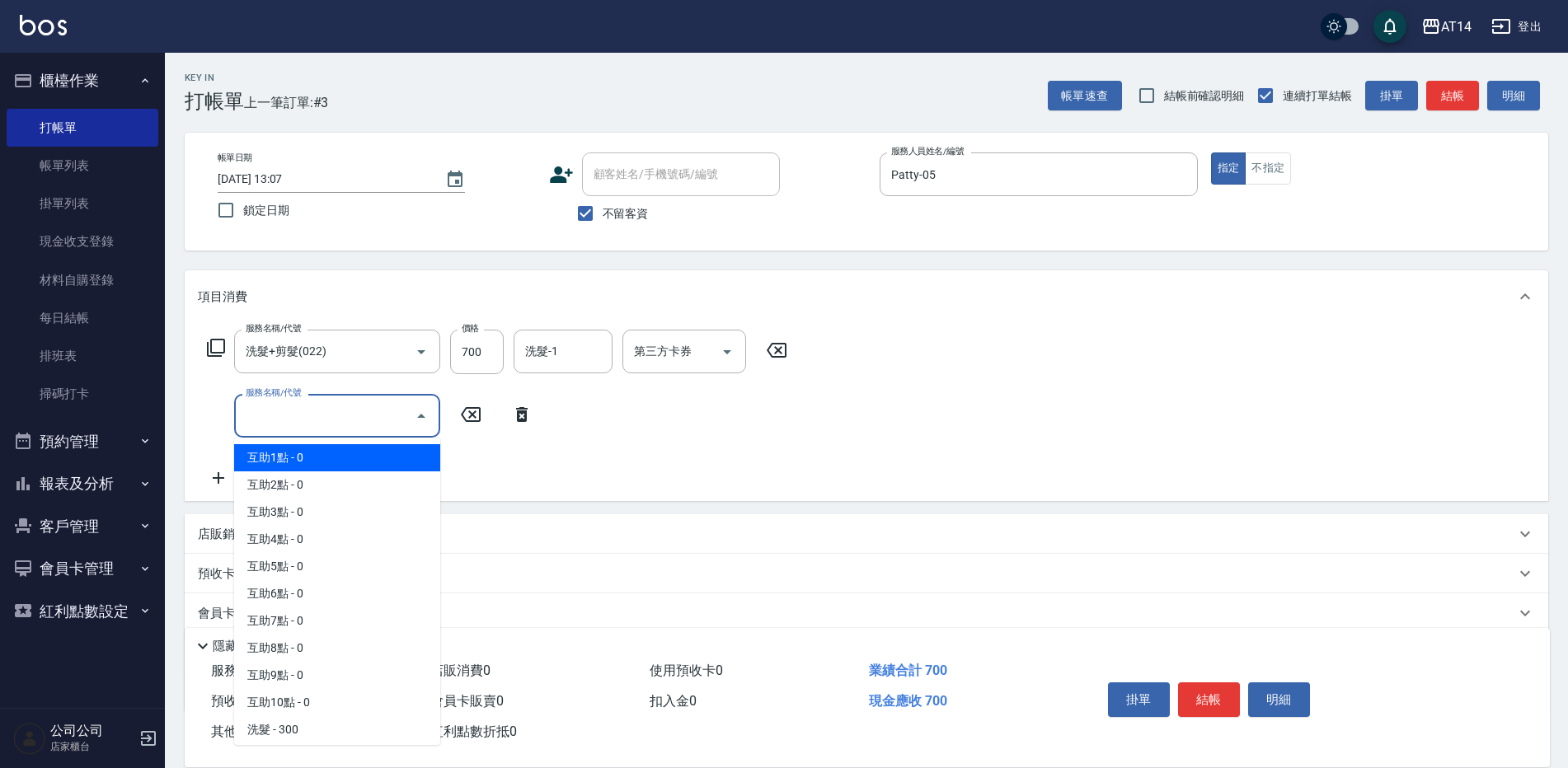
click at [296, 454] on span "互助1點 - 0" at bounding box center [337, 458] width 206 height 27
type input "互助1點(001)"
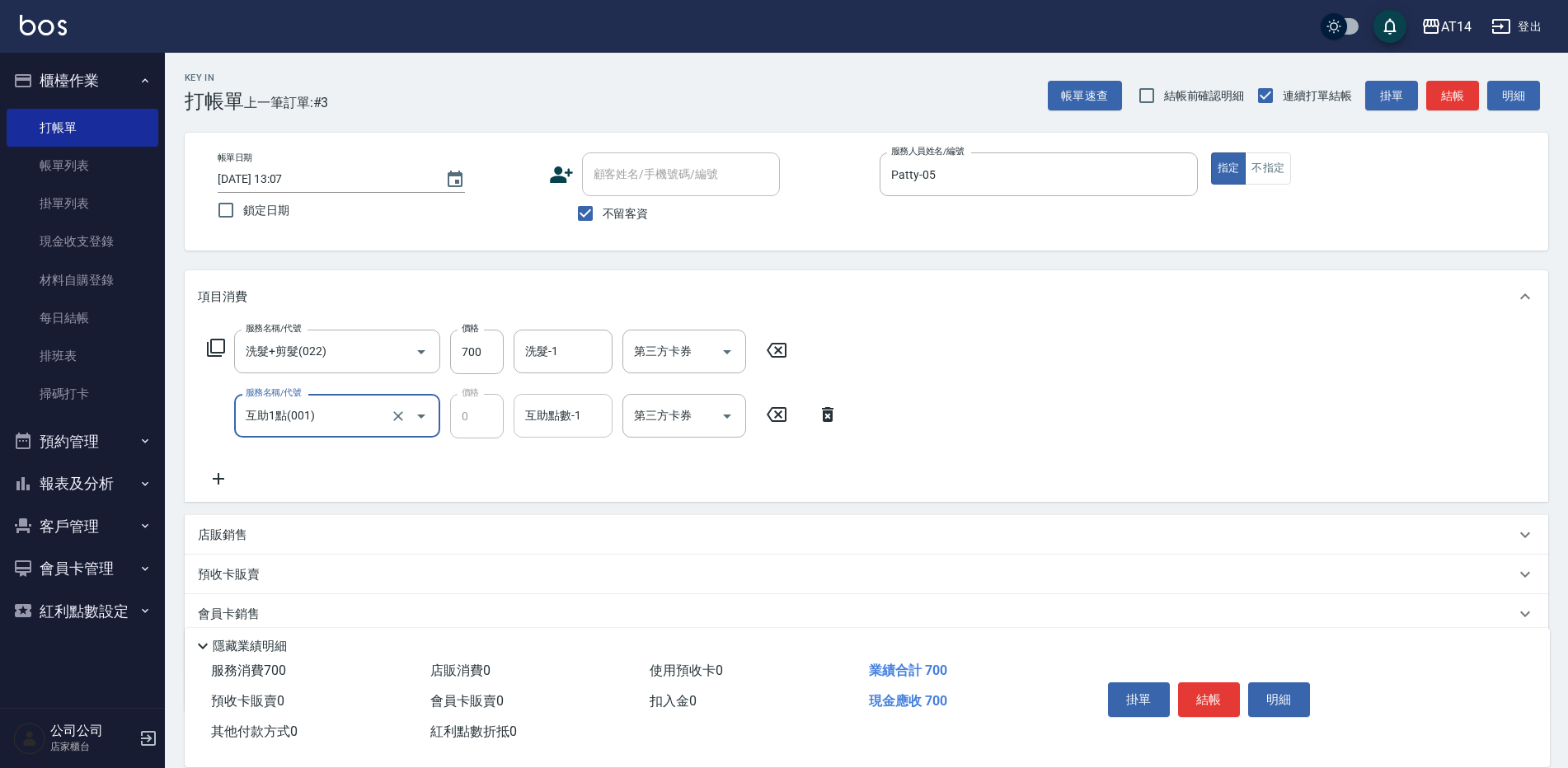
click at [540, 411] on div "互助點數-1 互助點數-1" at bounding box center [563, 416] width 99 height 44
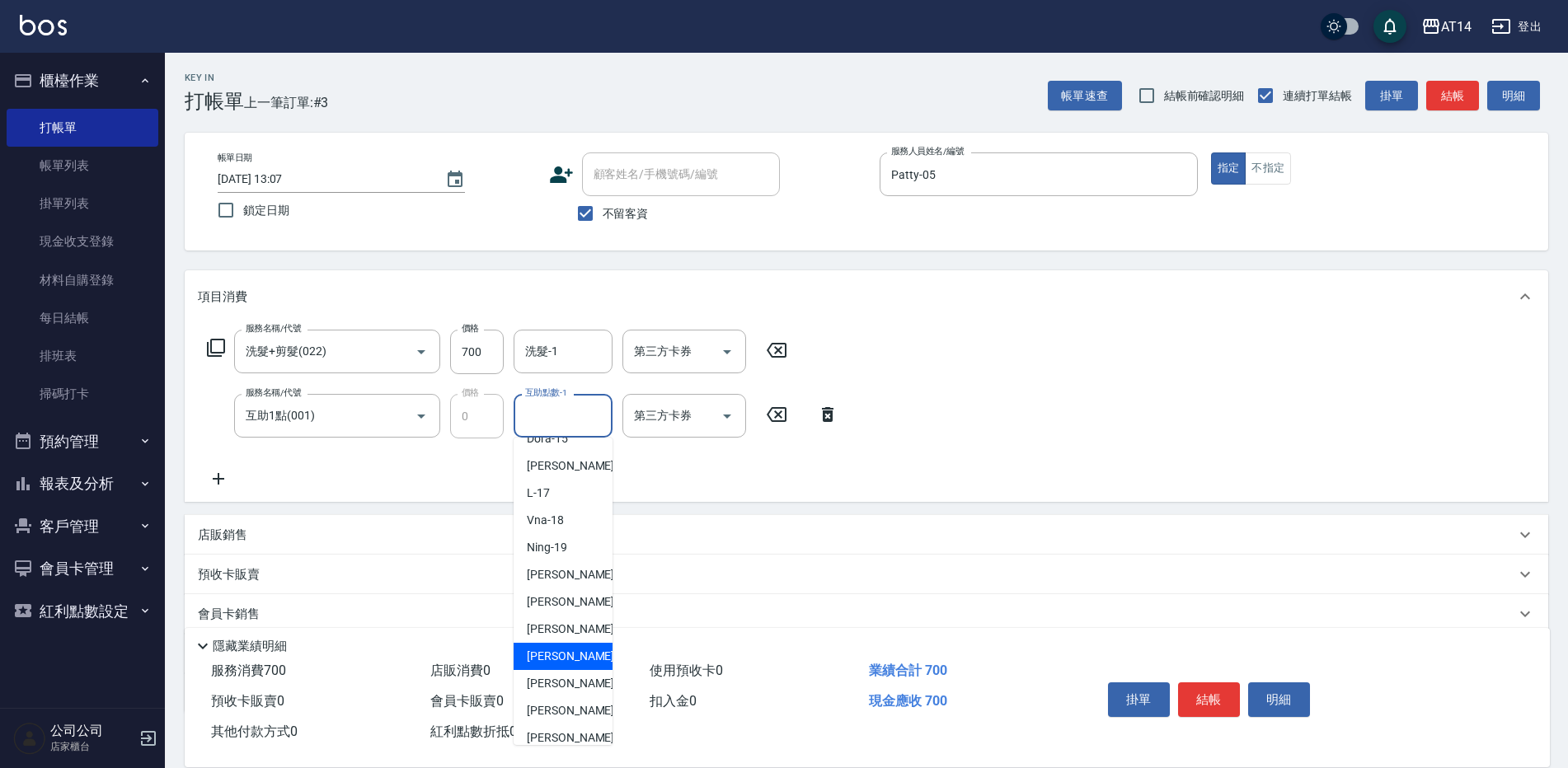
scroll to position [305, 0]
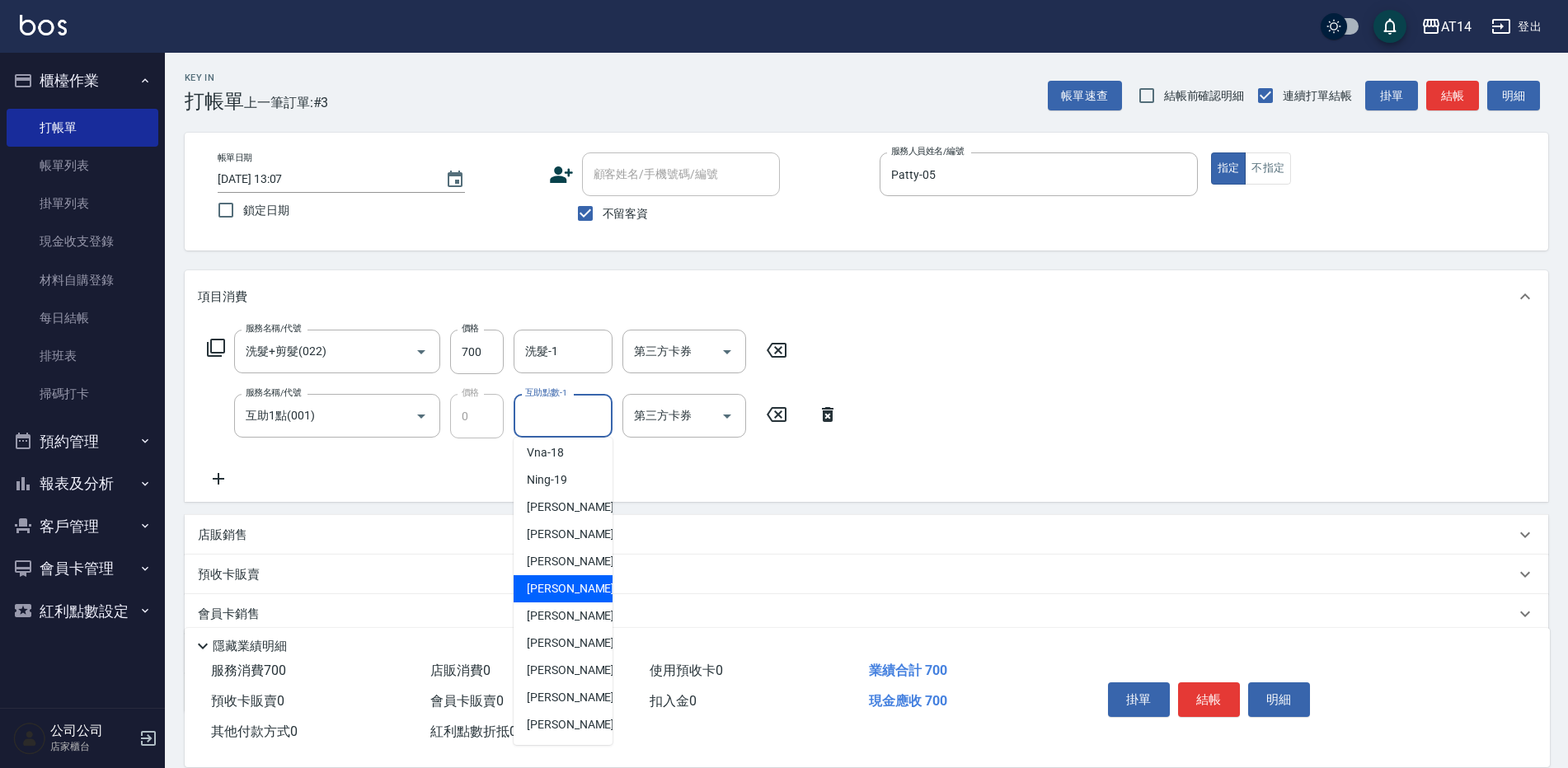
click at [545, 586] on span "[PERSON_NAME] -63" at bounding box center [579, 588] width 104 height 17
type input "[PERSON_NAME]-63"
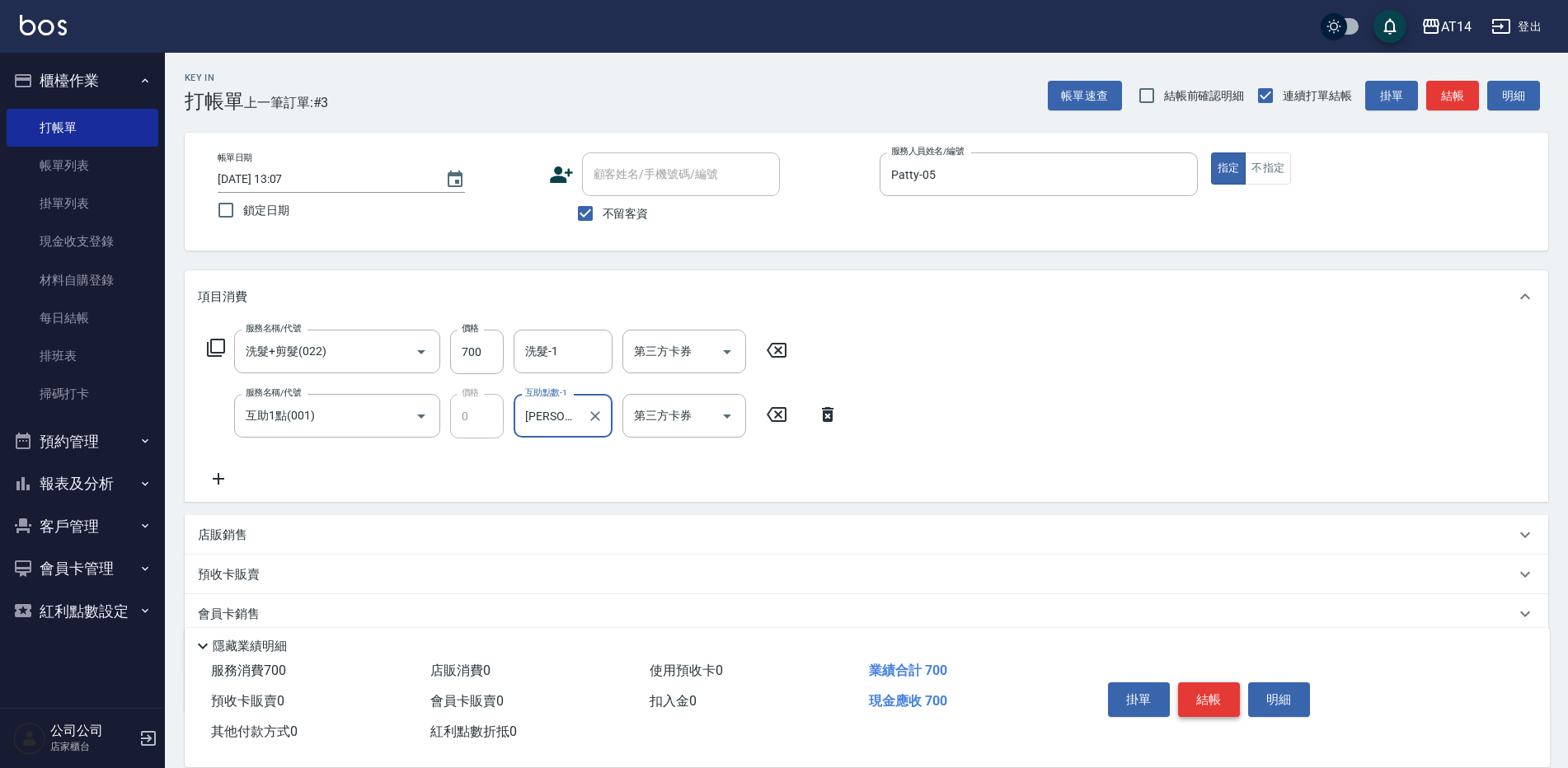
click at [1218, 691] on button "結帳" at bounding box center [1210, 700] width 62 height 35
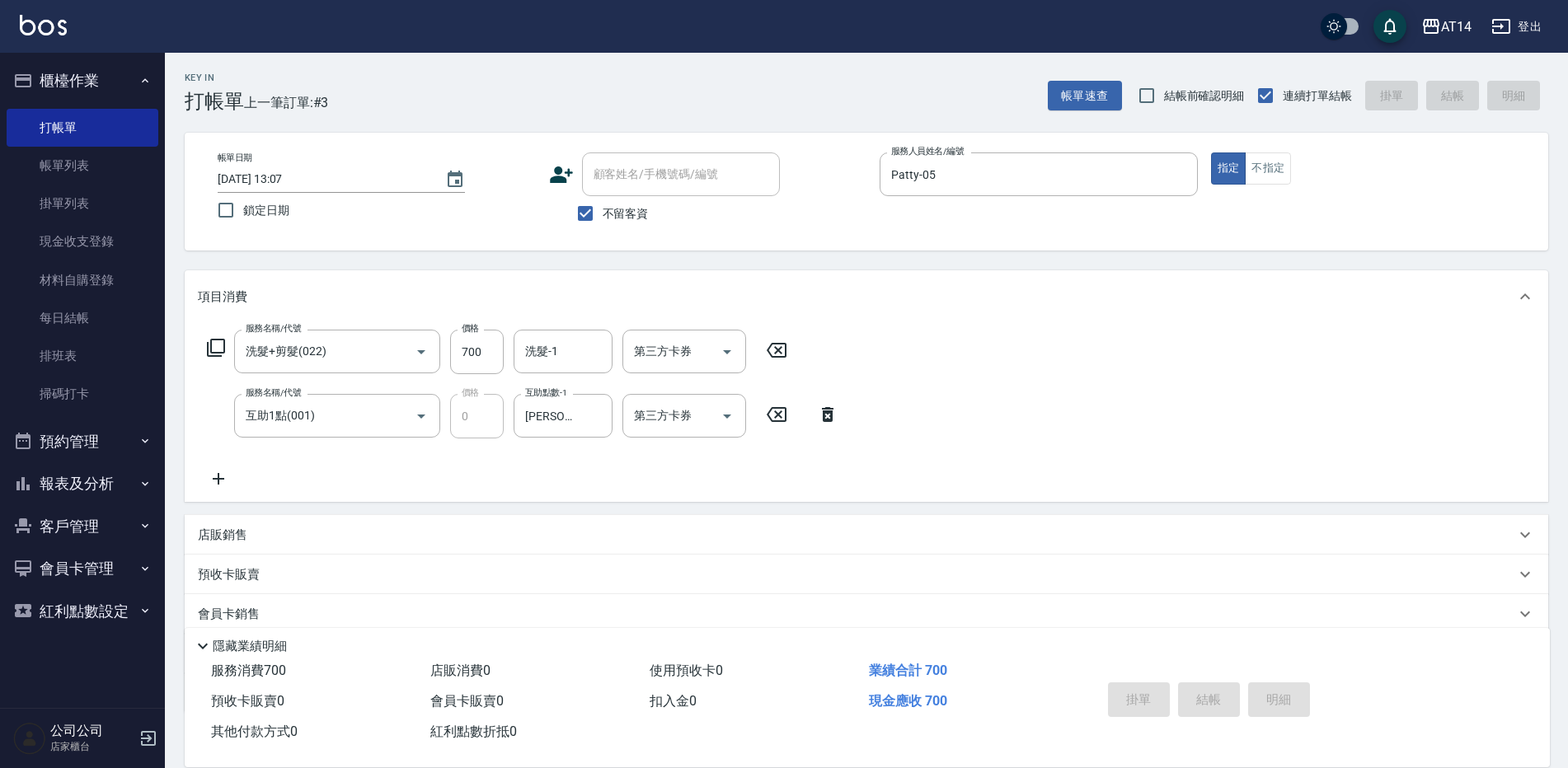
type input "[DATE] 13:08"
